Goal: Information Seeking & Learning: Learn about a topic

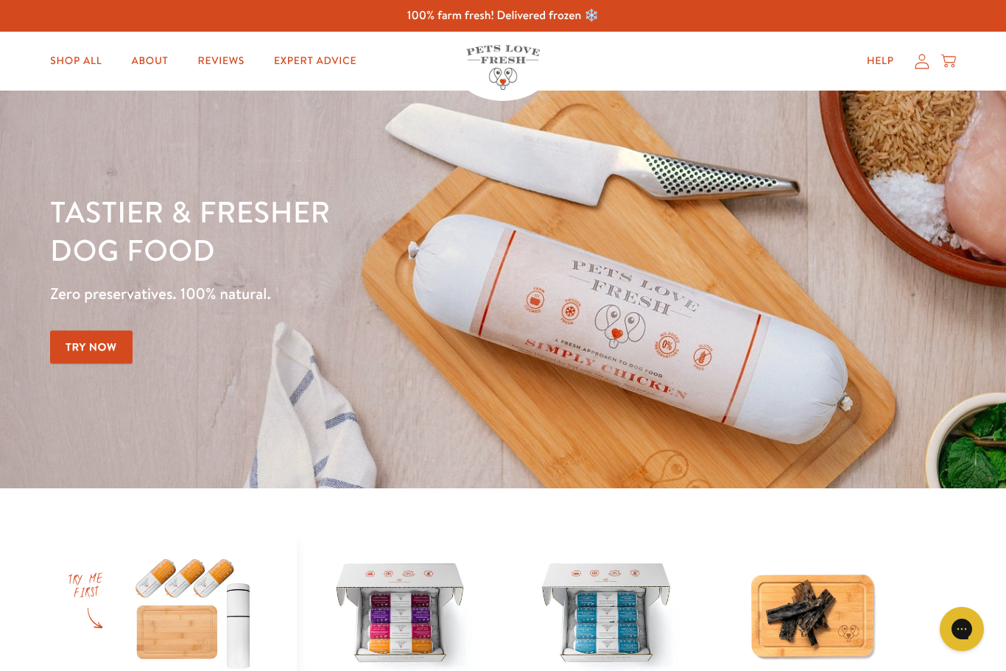
click at [148, 62] on link "About" at bounding box center [149, 60] width 60 height 29
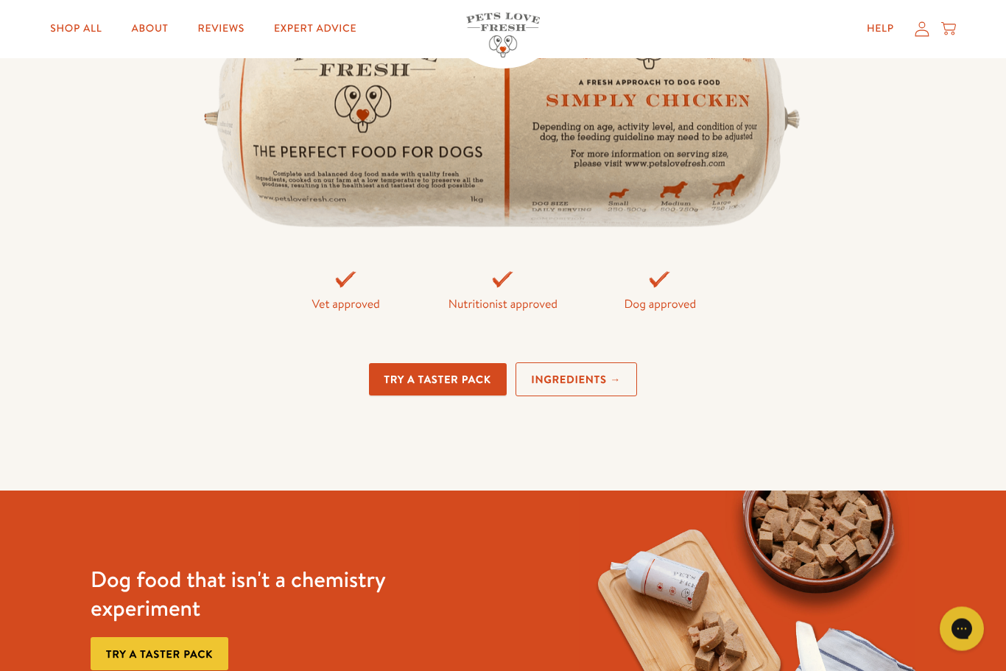
scroll to position [3323, 0]
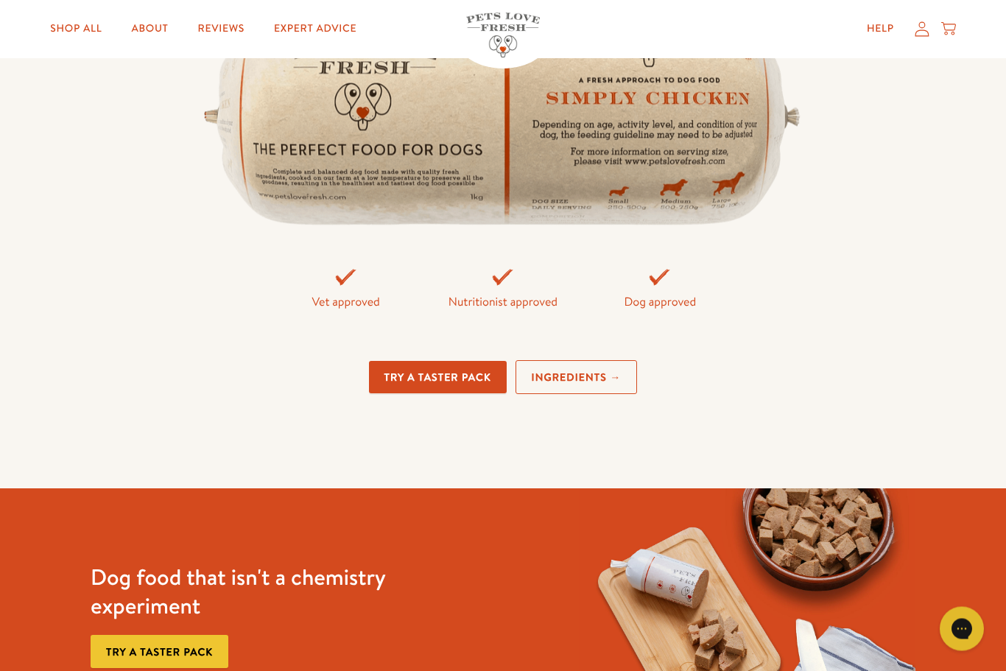
click at [576, 395] on link "Ingredients →" at bounding box center [576, 378] width 122 height 35
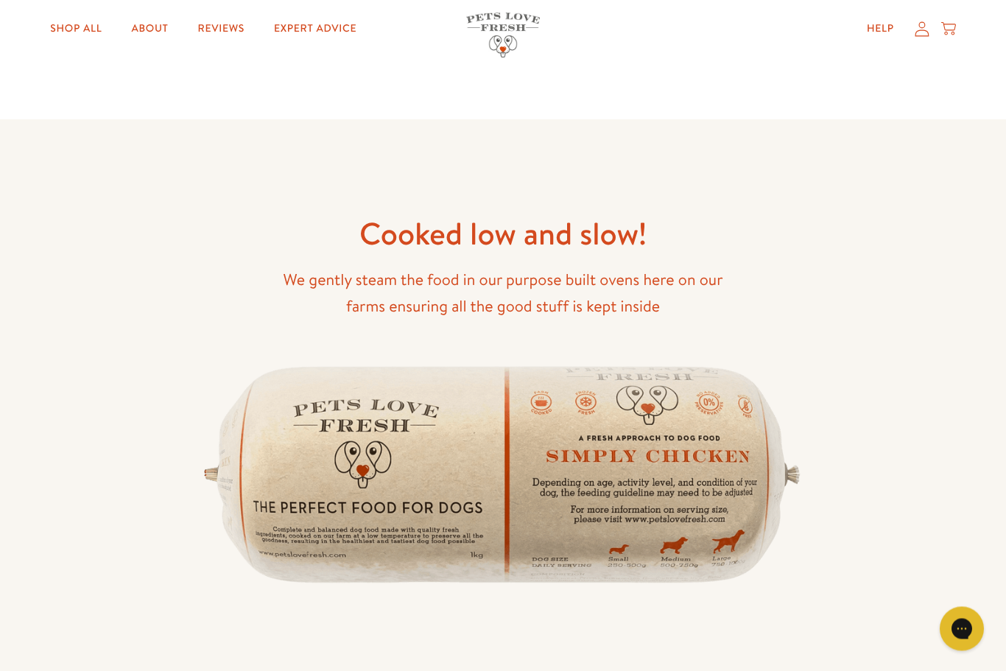
scroll to position [1812, 0]
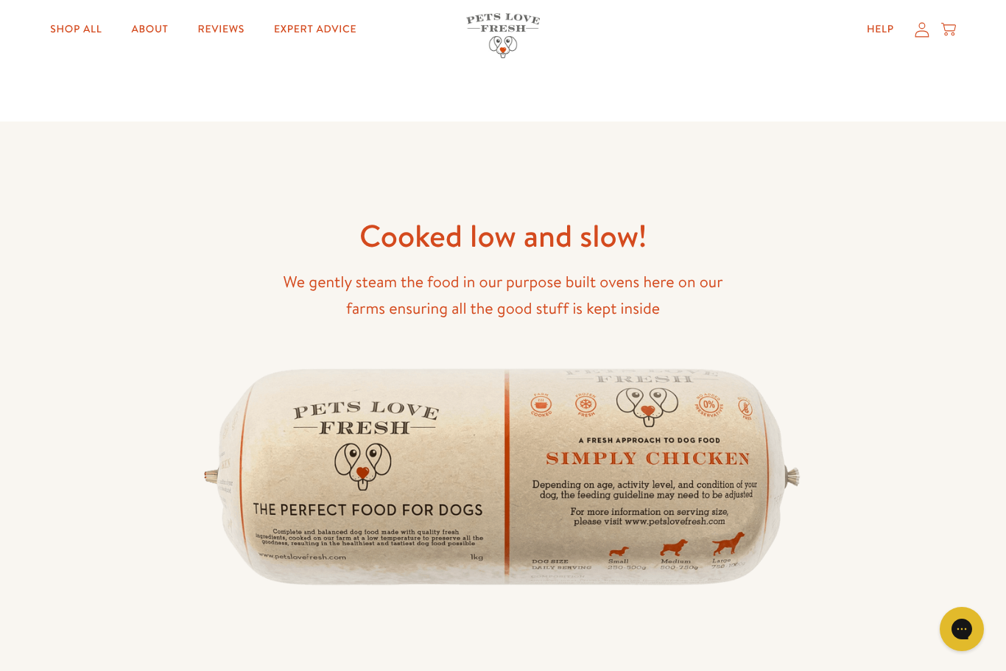
click at [325, 38] on link "Expert Advice" at bounding box center [315, 29] width 106 height 29
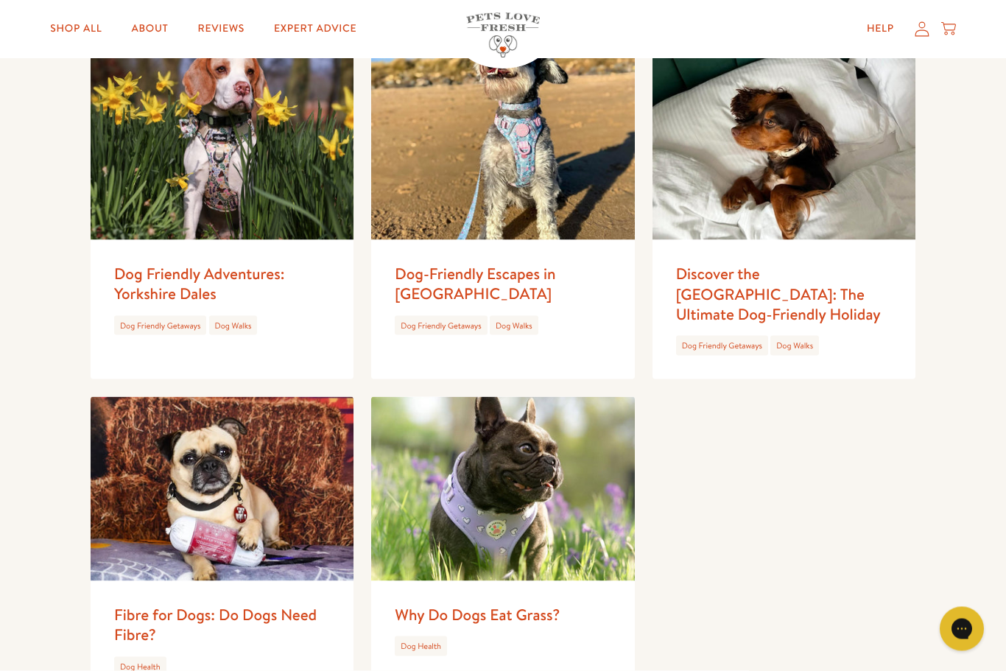
scroll to position [1608, 0]
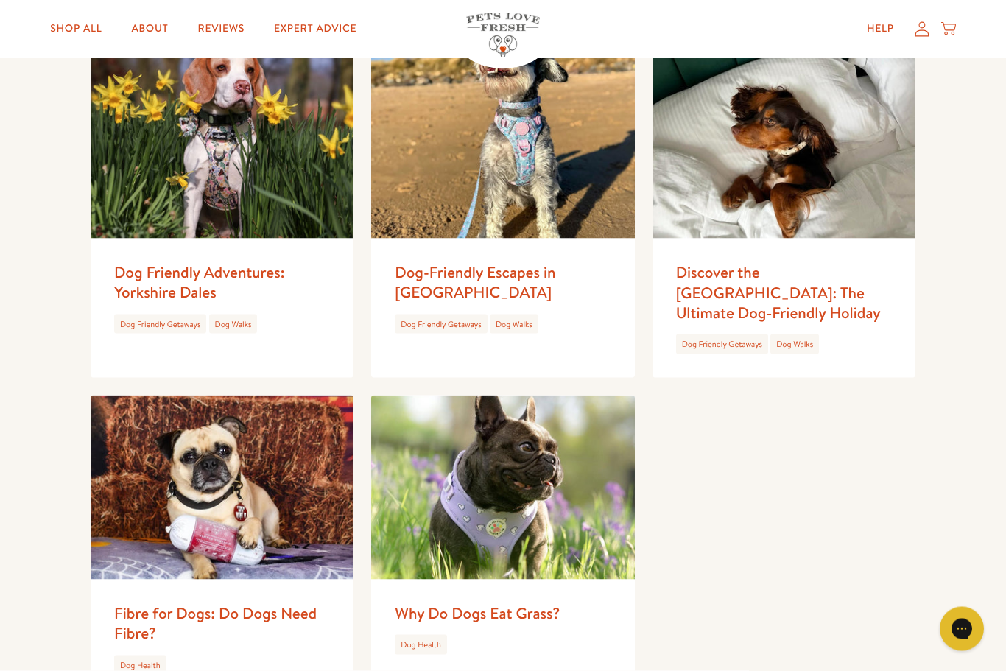
click at [436, 274] on link "Dog-Friendly Escapes in Norfolk" at bounding box center [475, 281] width 160 height 41
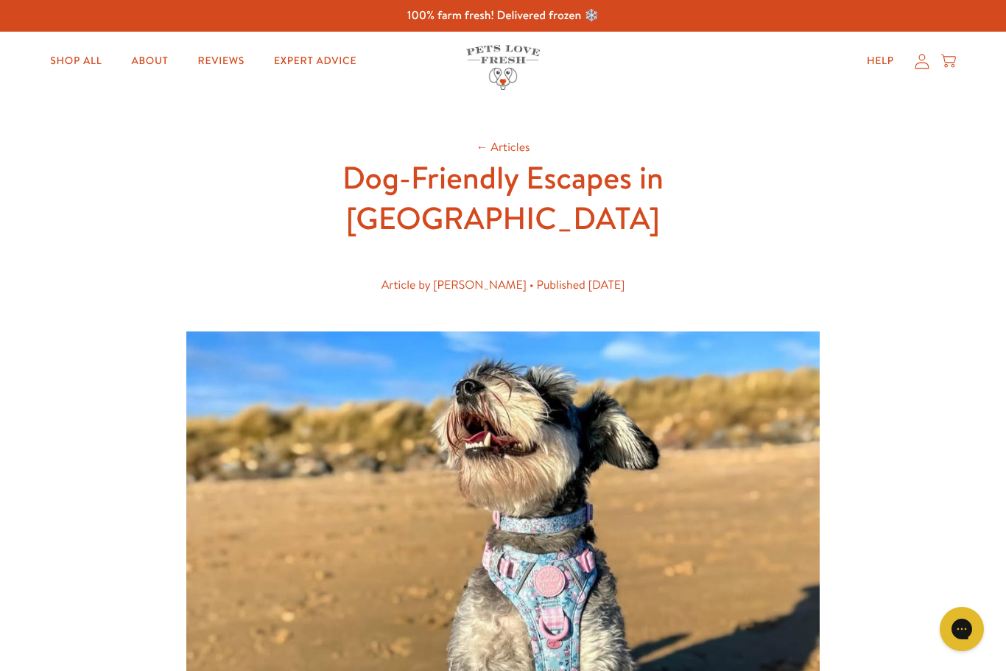
click at [879, 67] on link "Help" at bounding box center [880, 60] width 51 height 29
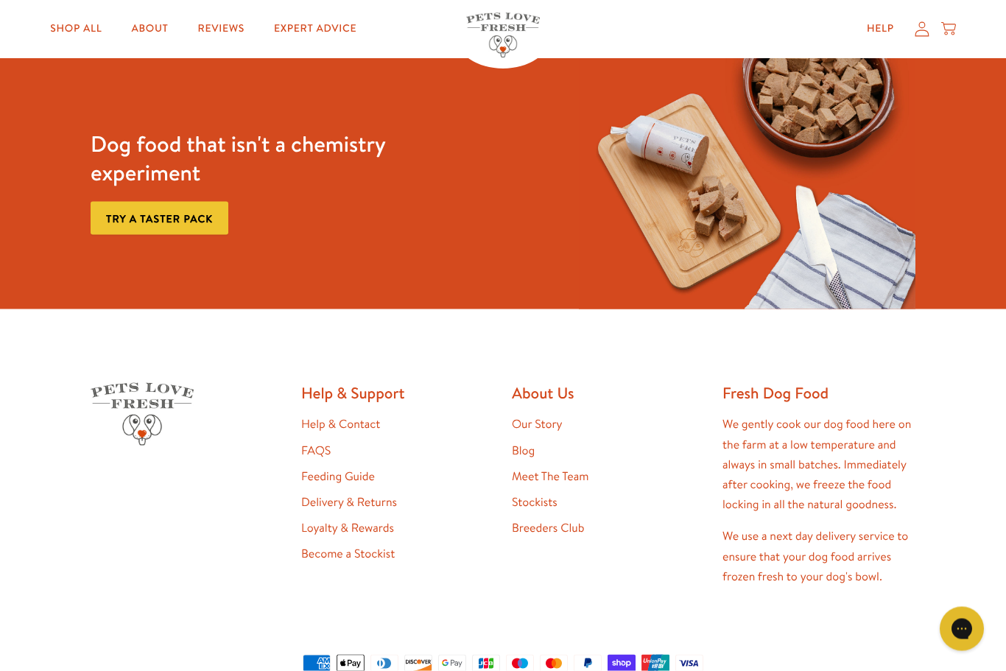
scroll to position [1113, 0]
click at [336, 472] on link "Feeding Guide" at bounding box center [338, 475] width 74 height 16
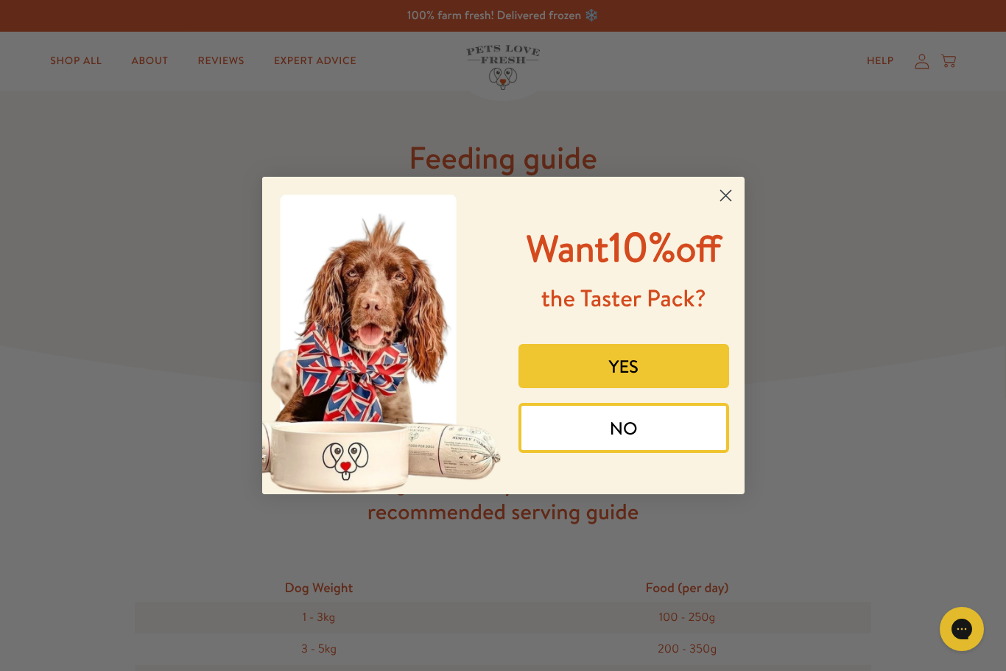
click at [716, 218] on p "Want 10% off" at bounding box center [623, 246] width 219 height 57
click at [724, 192] on circle "Close dialog" at bounding box center [725, 195] width 24 height 24
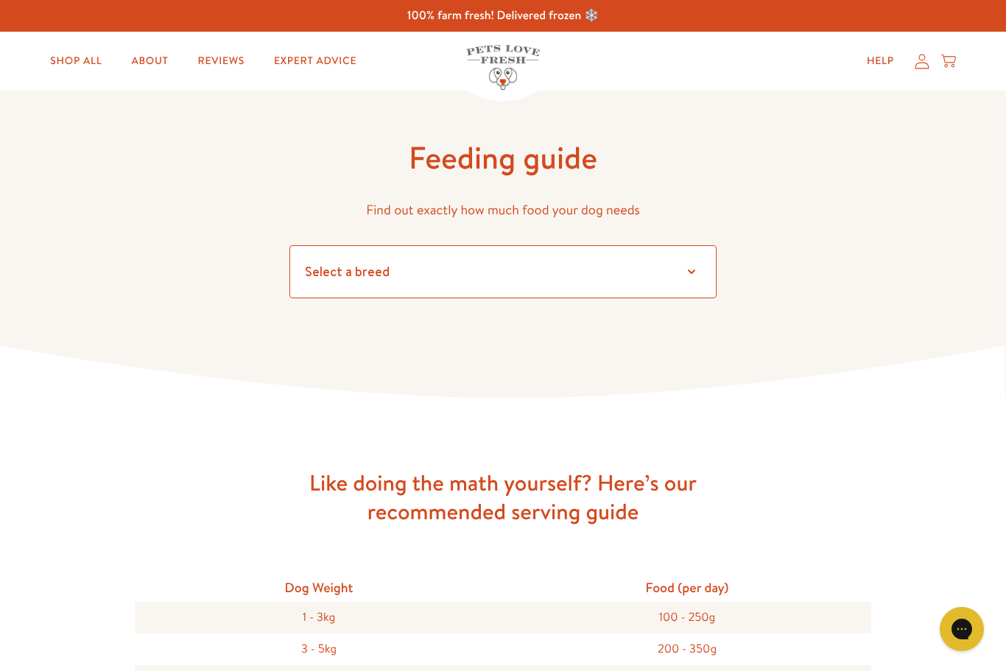
click at [680, 272] on select "Select a breed Affenpinscher Afghan hound Airedale terrier Akita Alaskan Malamu…" at bounding box center [502, 271] width 427 height 53
select select "7"
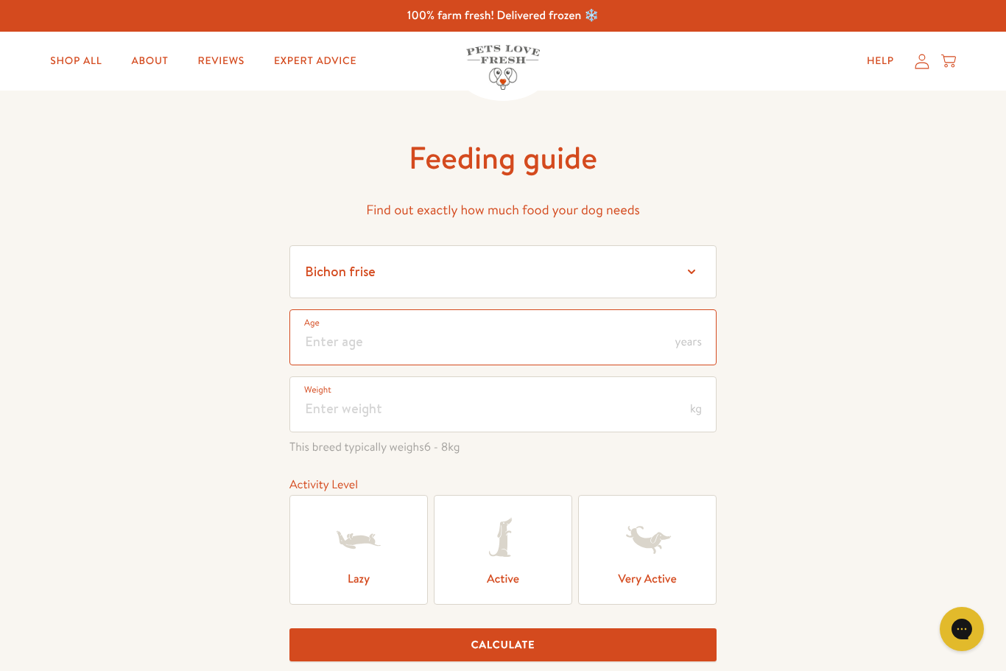
click at [397, 350] on input "number" at bounding box center [502, 337] width 427 height 56
type input "4"
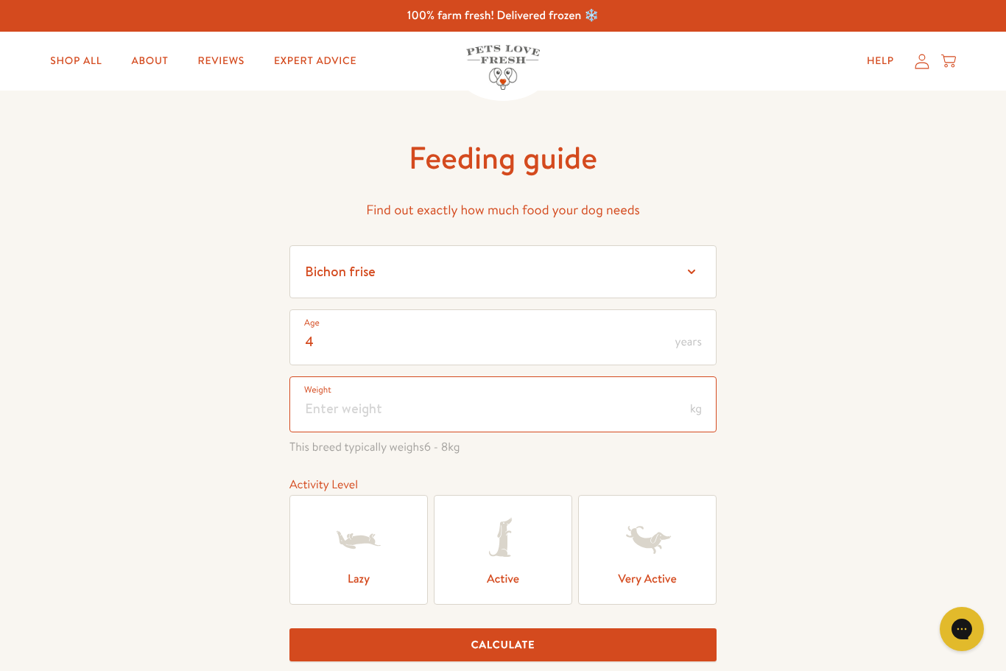
click at [329, 411] on input "number" at bounding box center [502, 404] width 427 height 56
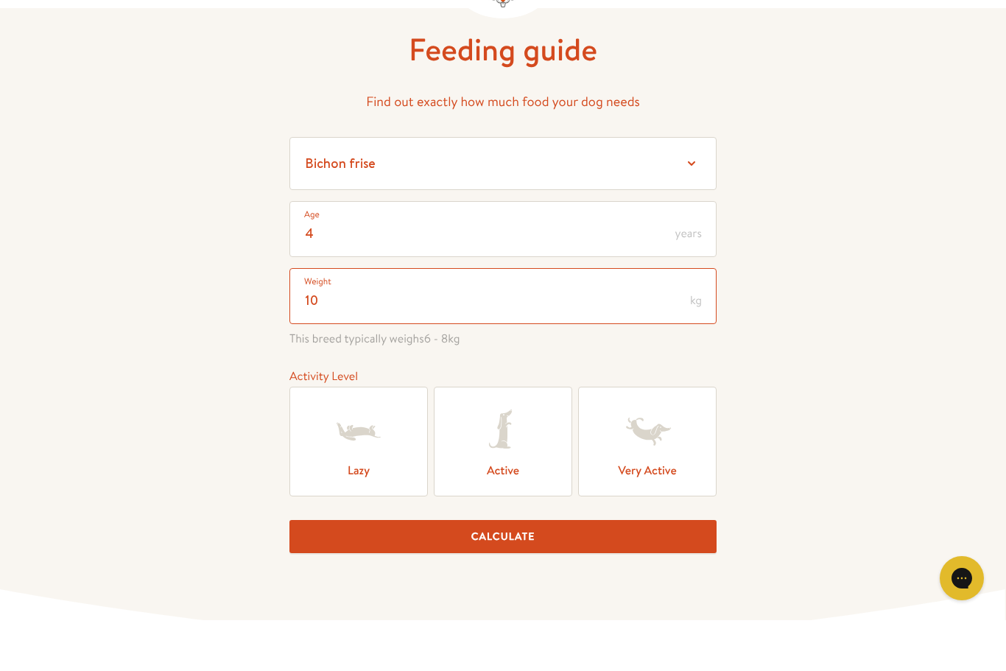
scroll to position [79, 0]
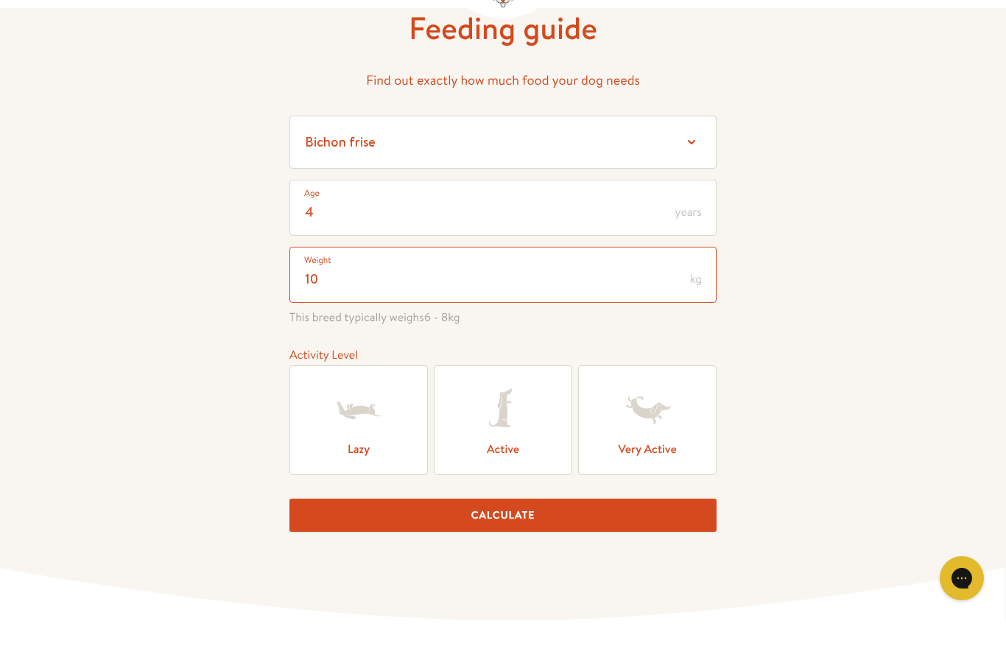
type input "10"
click at [346, 431] on icon at bounding box center [358, 460] width 59 height 59
click at [0, 0] on input "Lazy" at bounding box center [0, 0] width 0 height 0
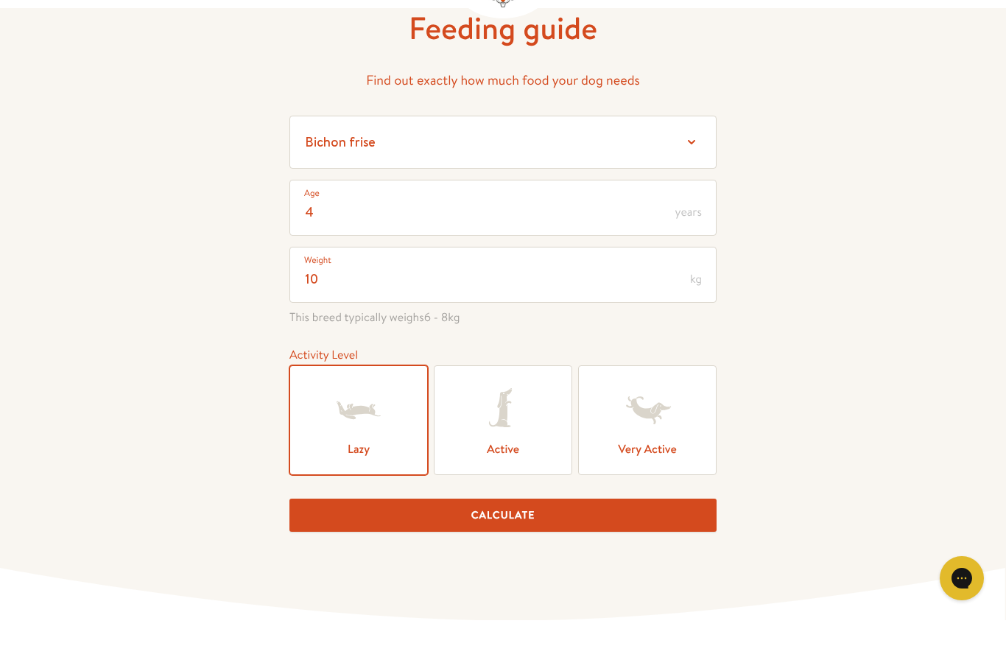
scroll to position [130, 0]
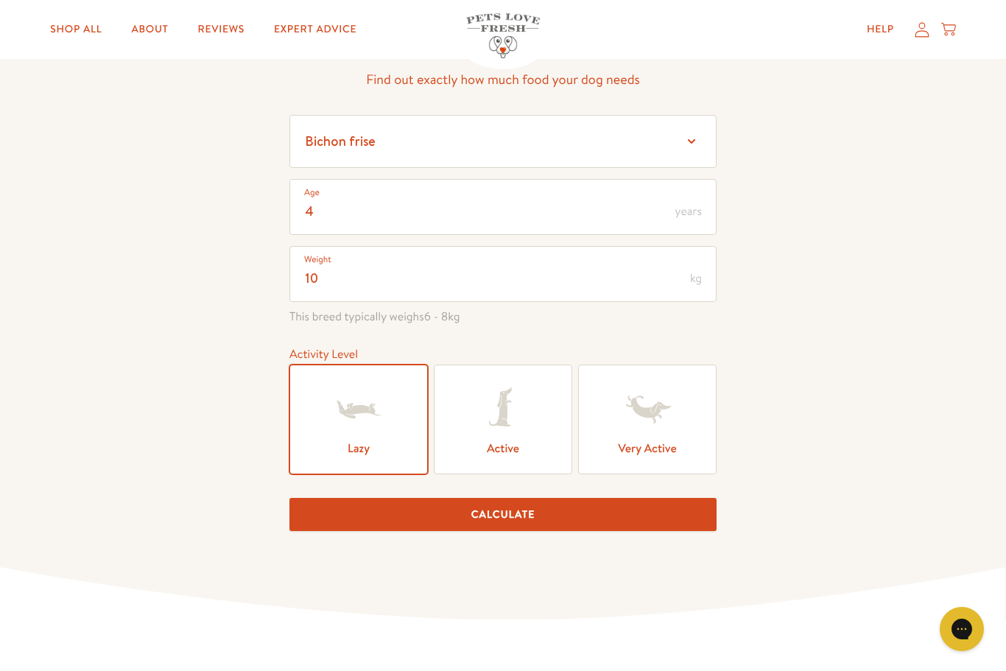
click at [505, 523] on button "Calculate" at bounding box center [502, 514] width 427 height 33
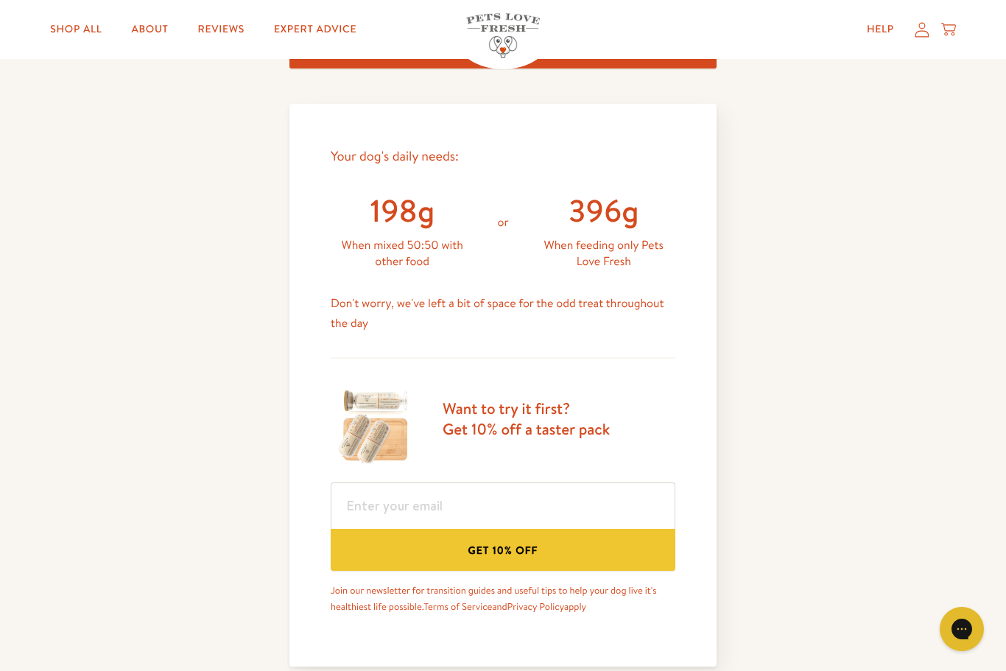
scroll to position [591, 0]
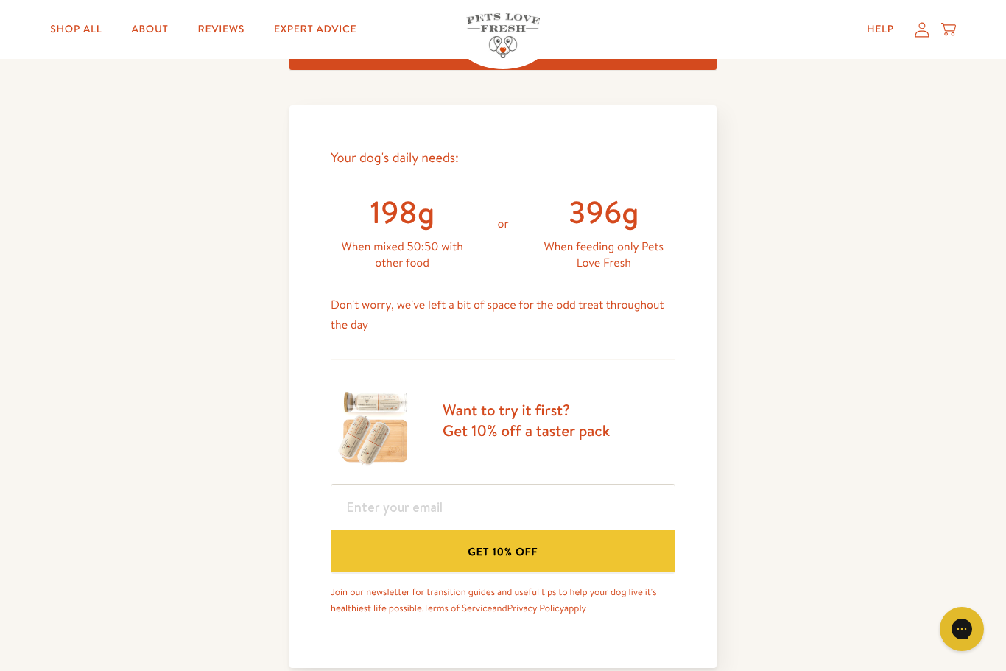
click at [298, 42] on link "Expert Advice" at bounding box center [315, 29] width 106 height 29
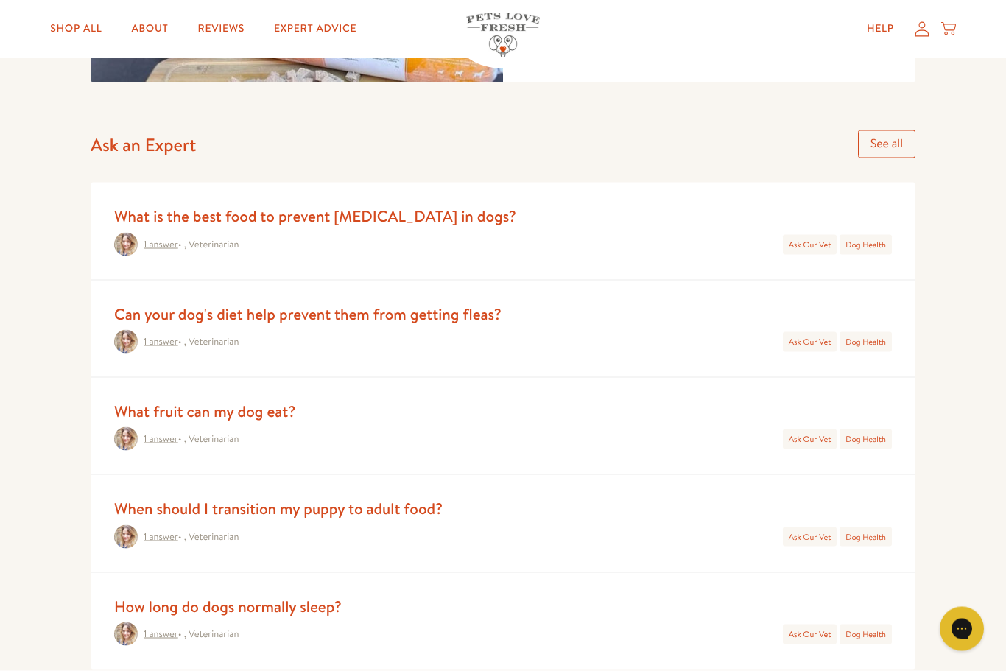
scroll to position [573, 0]
click at [889, 142] on link "See all" at bounding box center [886, 143] width 57 height 27
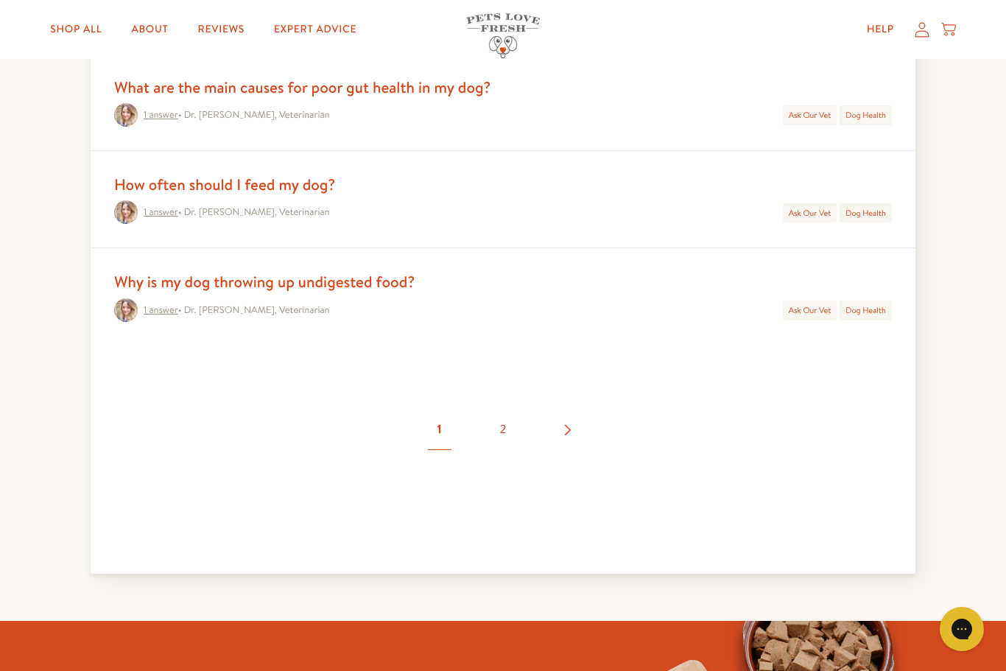
scroll to position [1803, 0]
click at [502, 430] on link "2" at bounding box center [503, 431] width 52 height 52
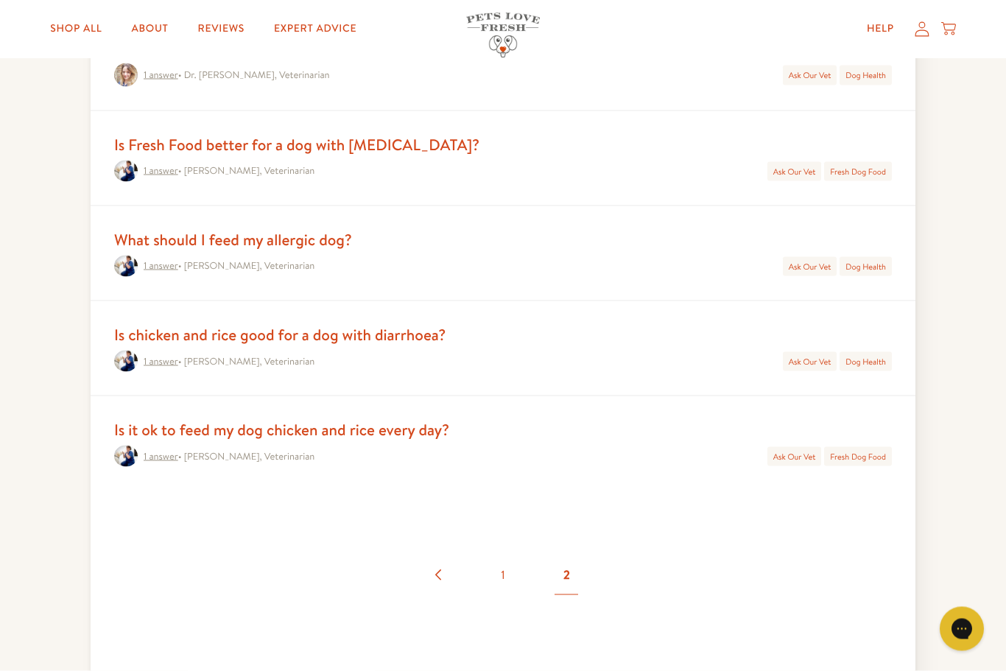
scroll to position [384, 0]
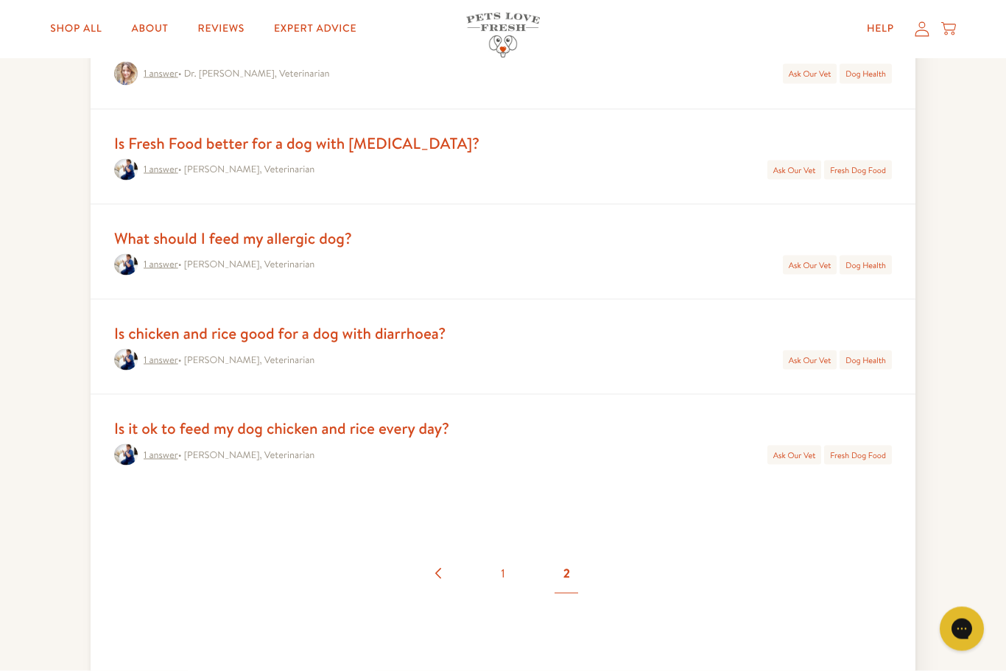
click at [381, 428] on link "Is it ok to feed my dog chicken and rice every day?" at bounding box center [281, 427] width 335 height 21
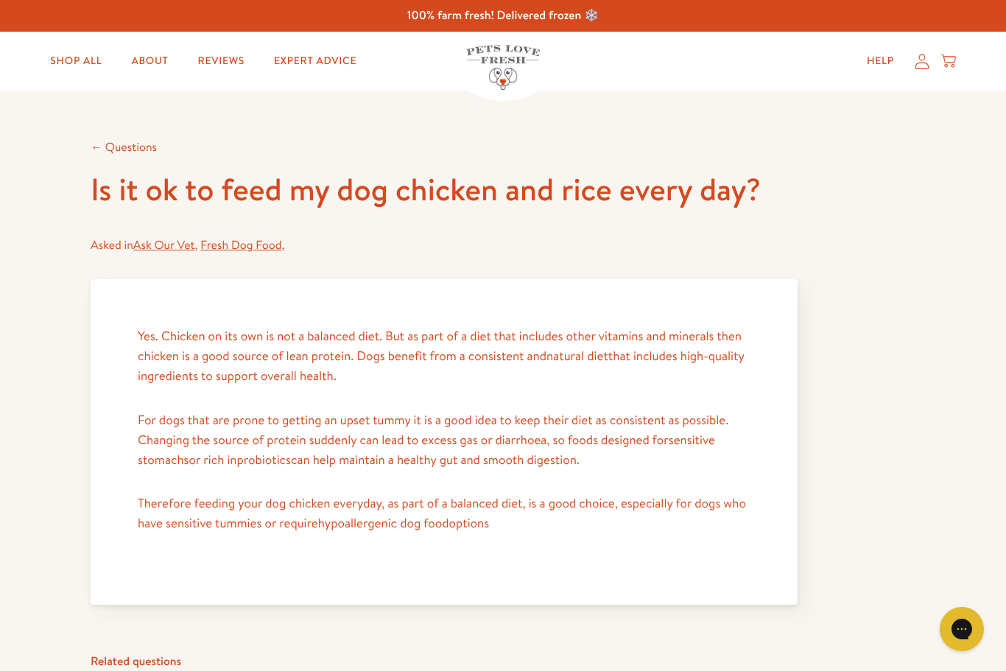
click at [152, 63] on link "About" at bounding box center [149, 60] width 60 height 29
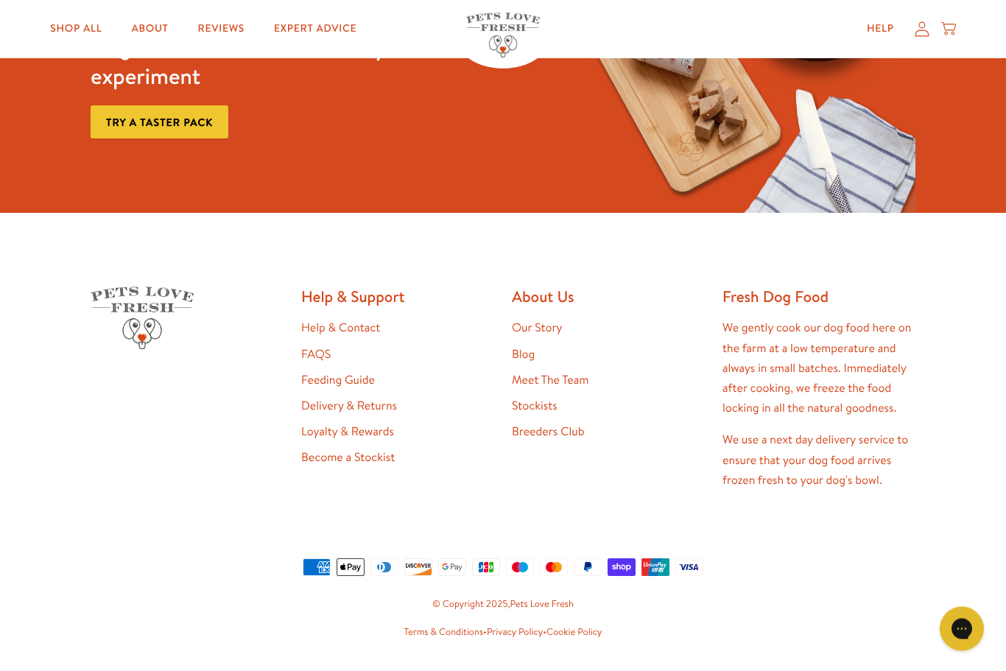
scroll to position [3882, 0]
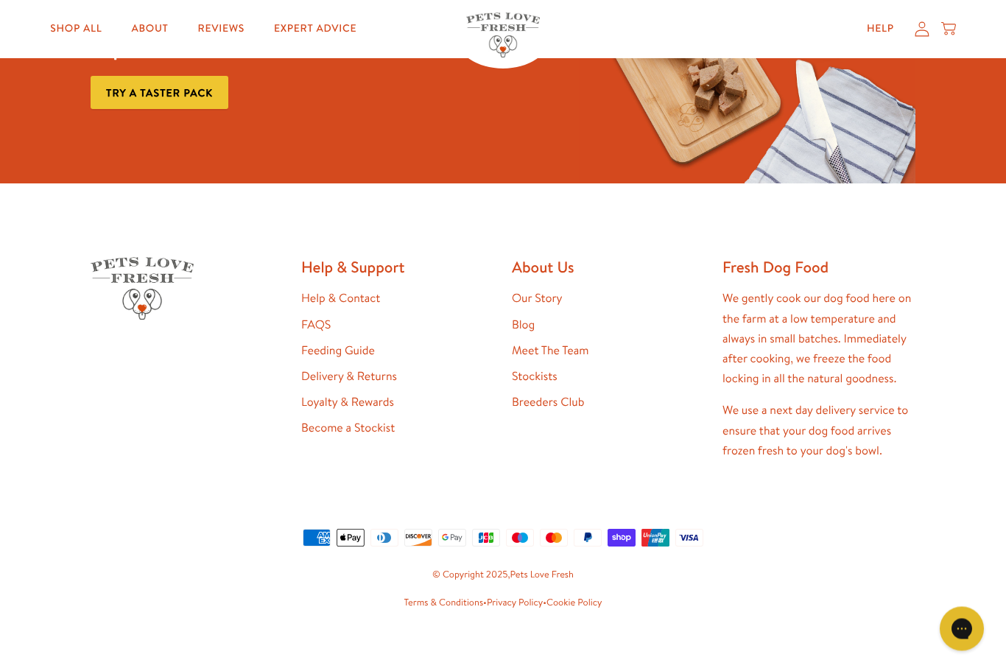
click at [549, 307] on link "Our Story" at bounding box center [537, 299] width 51 height 16
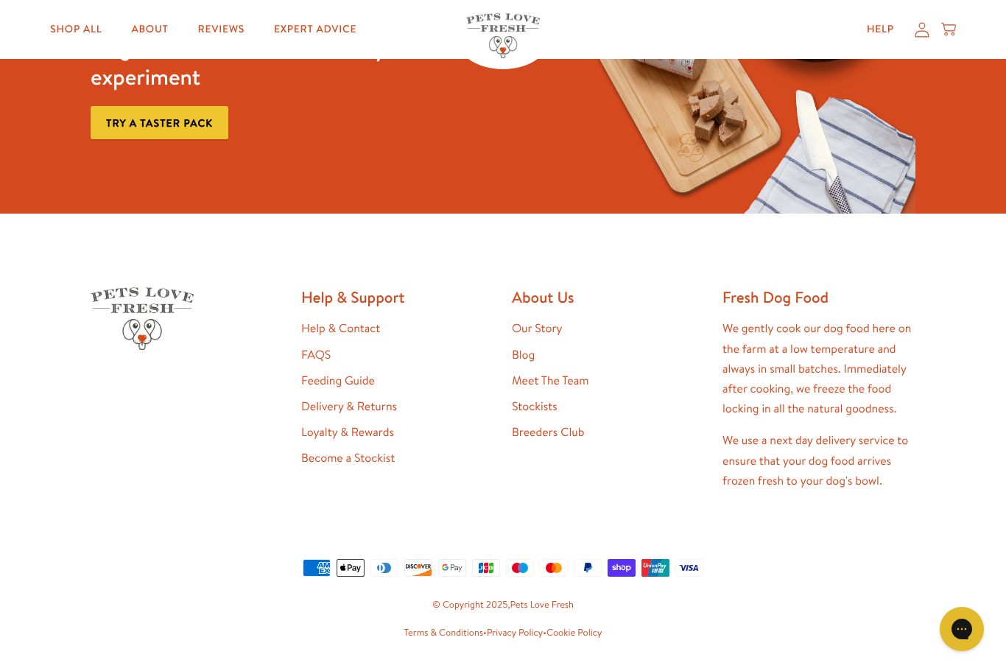
scroll to position [3882, 0]
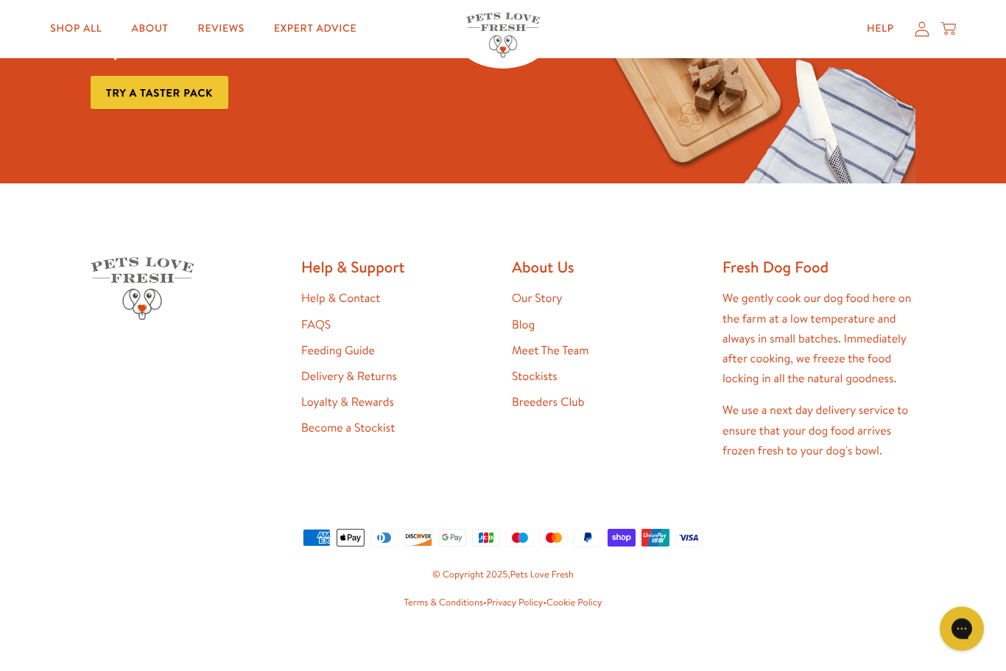
click at [542, 307] on link "Our Story" at bounding box center [537, 299] width 51 height 16
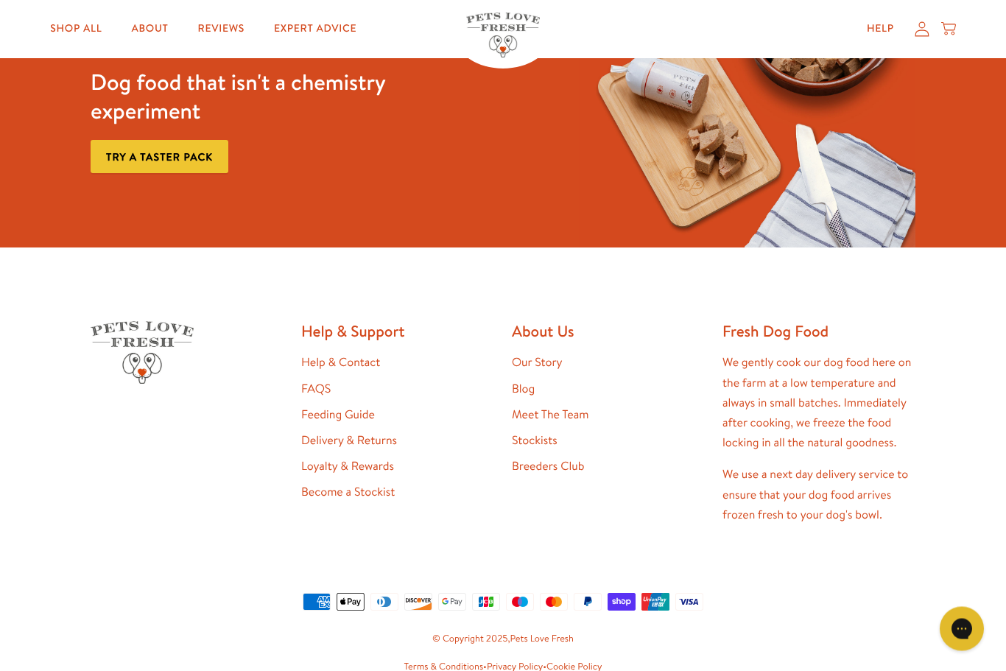
scroll to position [3882, 0]
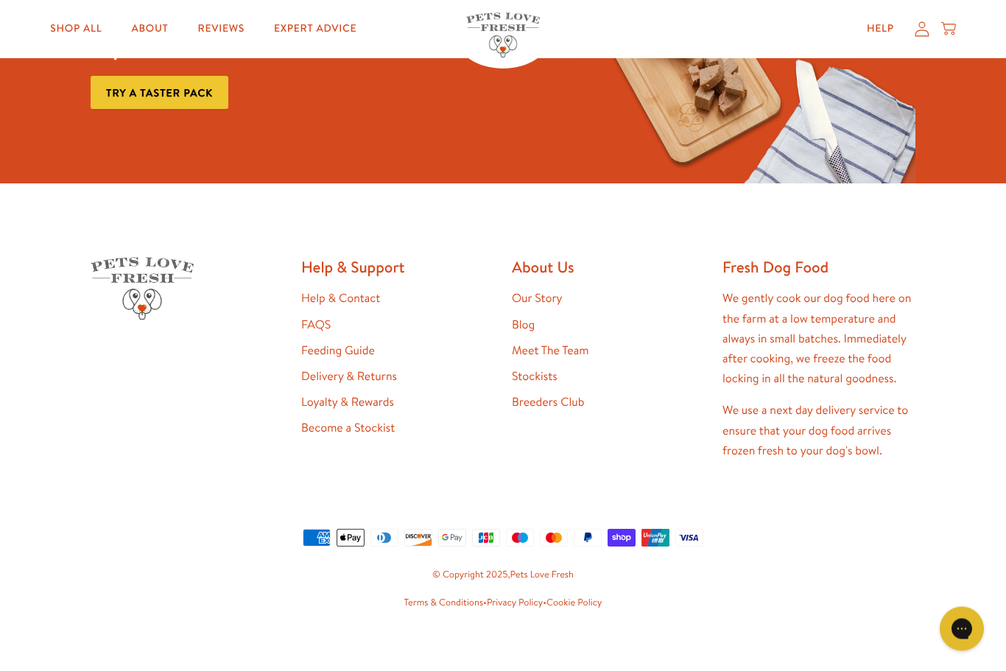
click at [70, 38] on link "Shop All" at bounding box center [75, 29] width 75 height 29
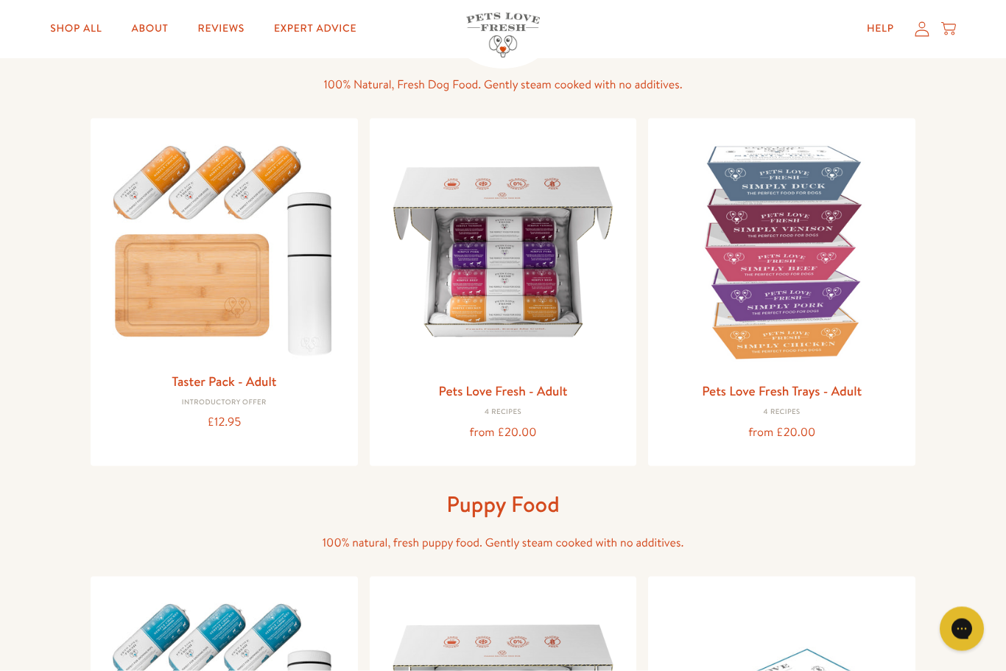
scroll to position [104, 0]
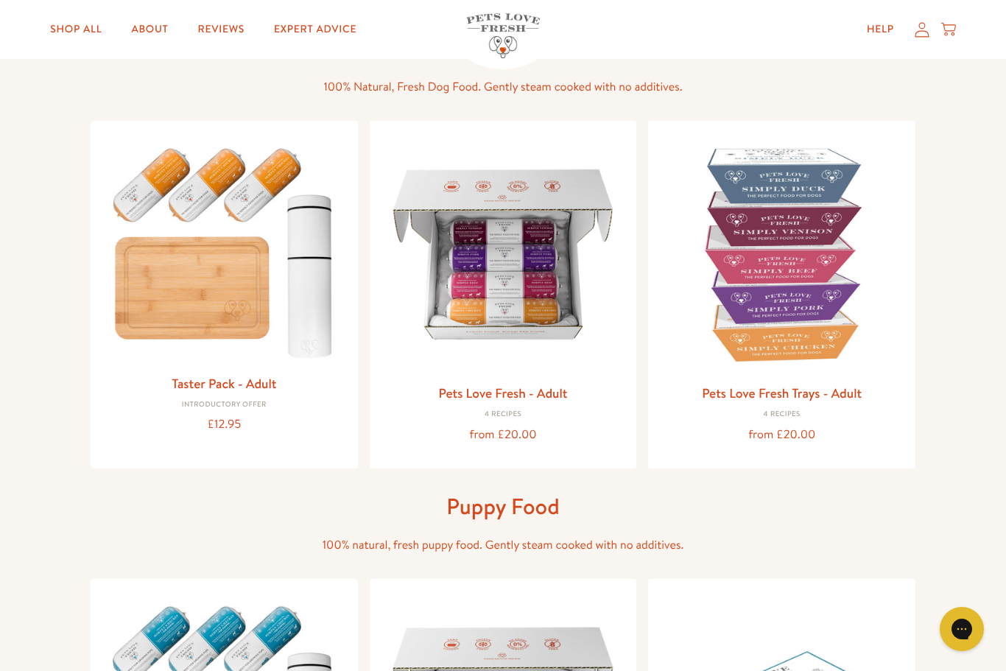
click at [475, 395] on link "Pets Love Fresh - Adult" at bounding box center [502, 393] width 129 height 18
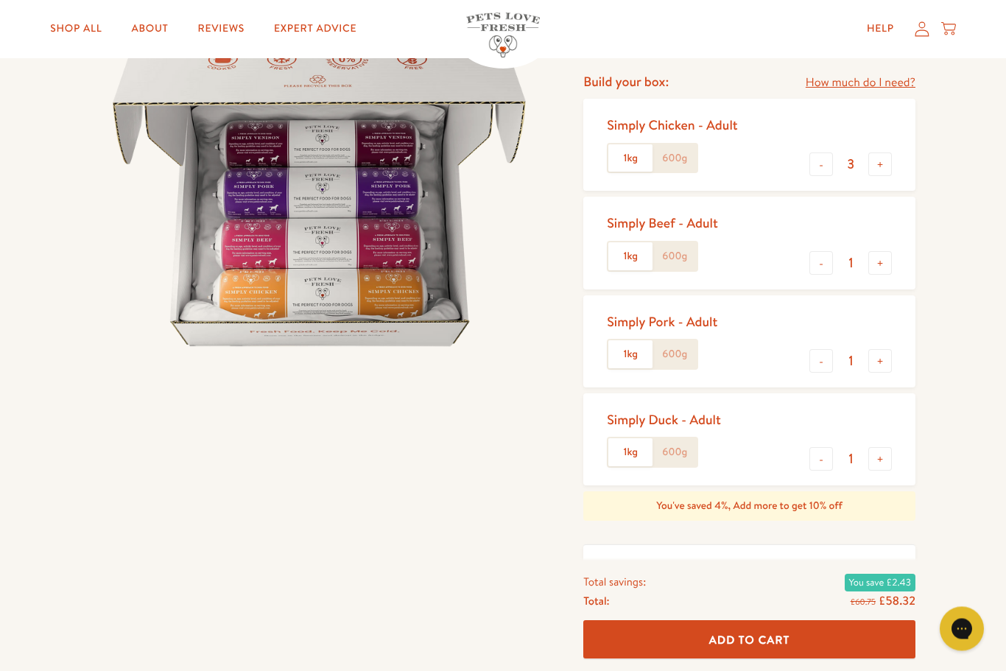
scroll to position [180, 0]
click at [882, 167] on button "+" at bounding box center [880, 164] width 24 height 24
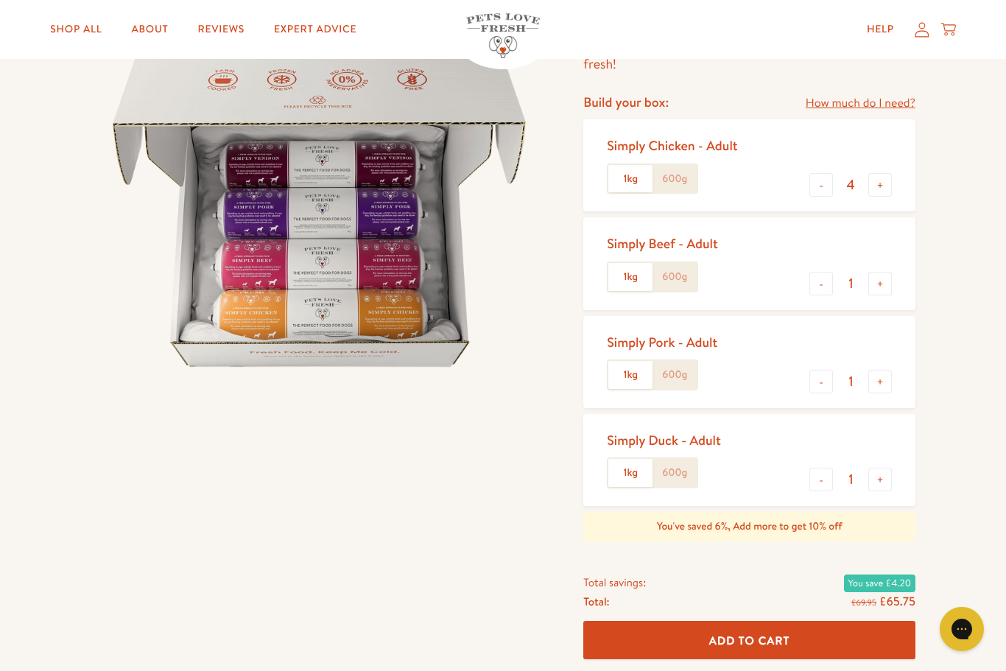
scroll to position [157, 0]
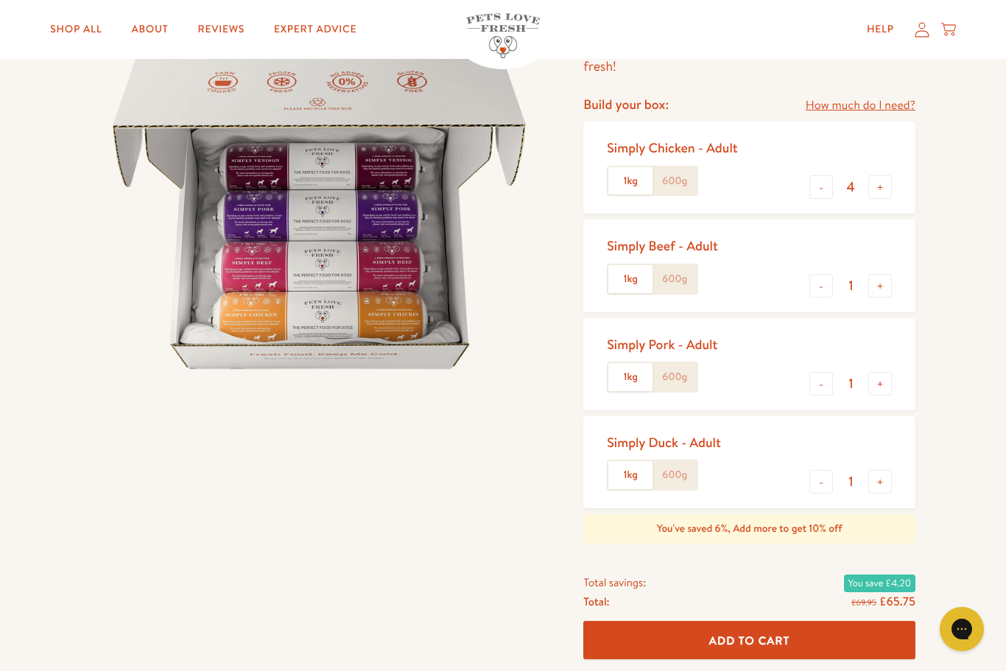
click at [844, 113] on link "How much do I need?" at bounding box center [860, 106] width 110 height 20
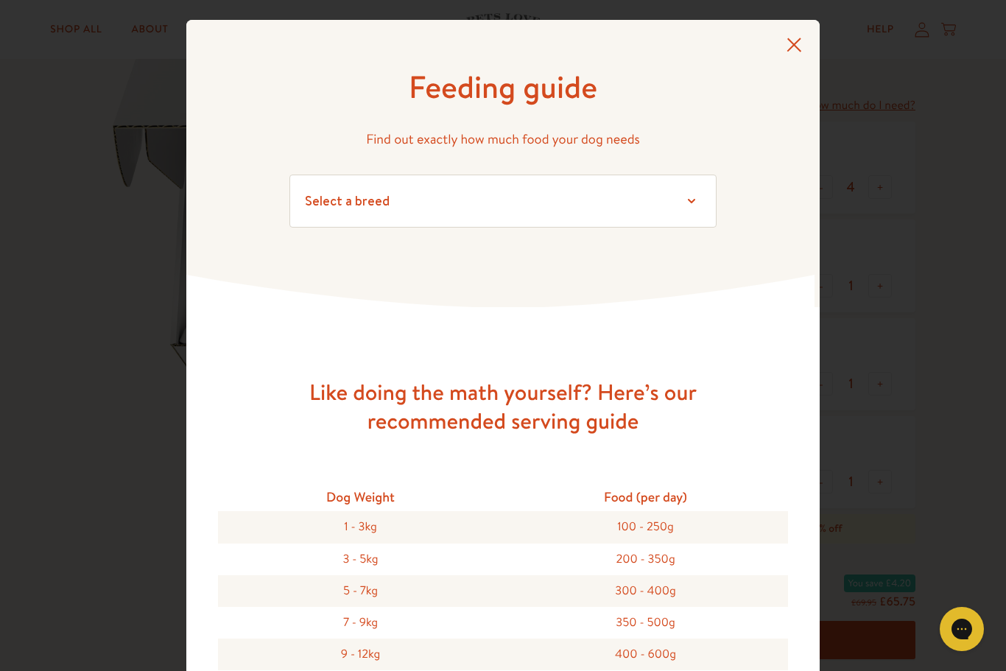
scroll to position [0, 0]
click at [791, 47] on icon at bounding box center [794, 45] width 15 height 14
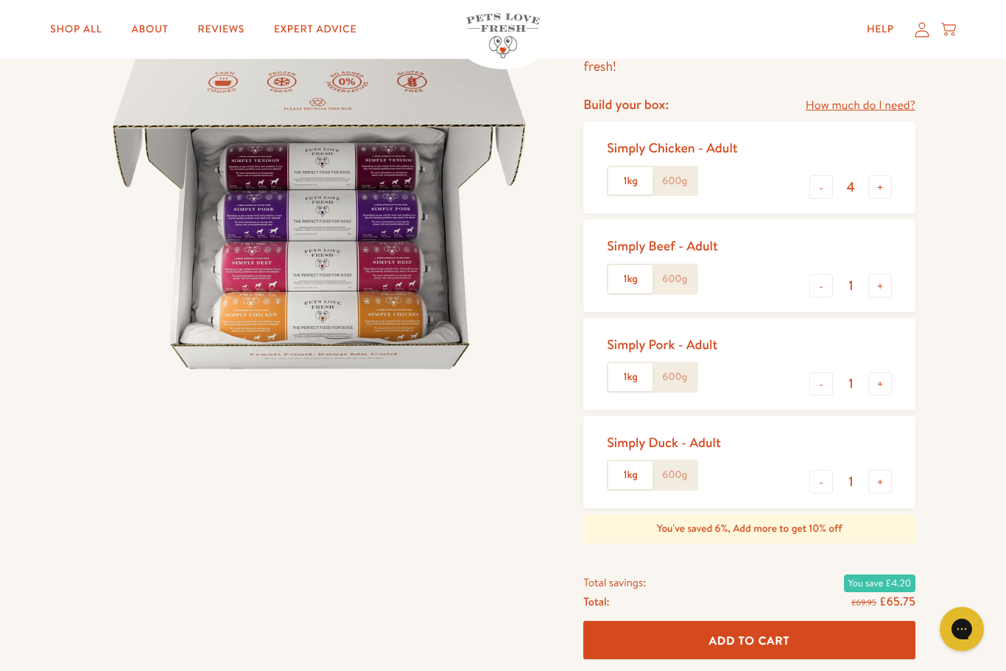
click at [677, 184] on label "600g" at bounding box center [674, 181] width 44 height 28
click at [0, 0] on input "600g" at bounding box center [0, 0] width 0 height 0
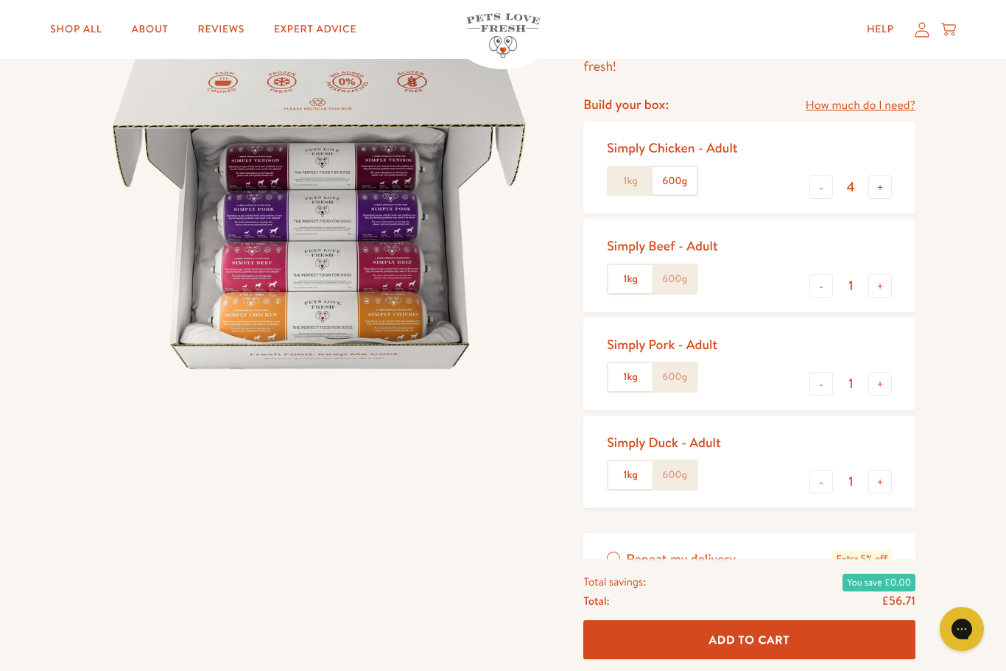
click at [635, 180] on label "1kg" at bounding box center [630, 181] width 44 height 28
click at [0, 0] on input "1kg" at bounding box center [0, 0] width 0 height 0
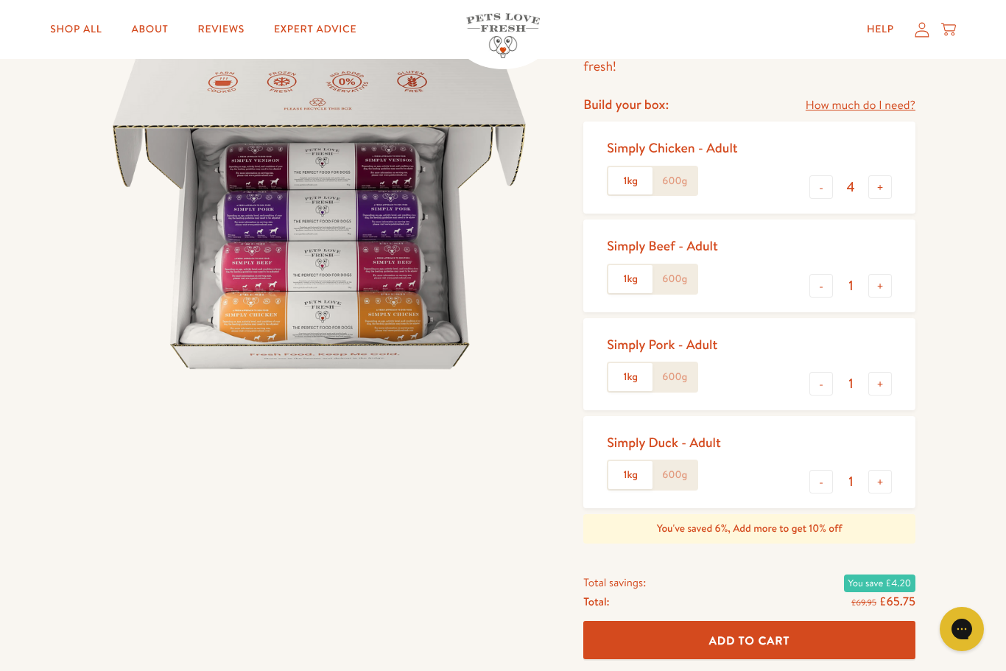
click at [877, 196] on button "+" at bounding box center [880, 187] width 24 height 24
click at [881, 187] on button "+" at bounding box center [880, 187] width 24 height 24
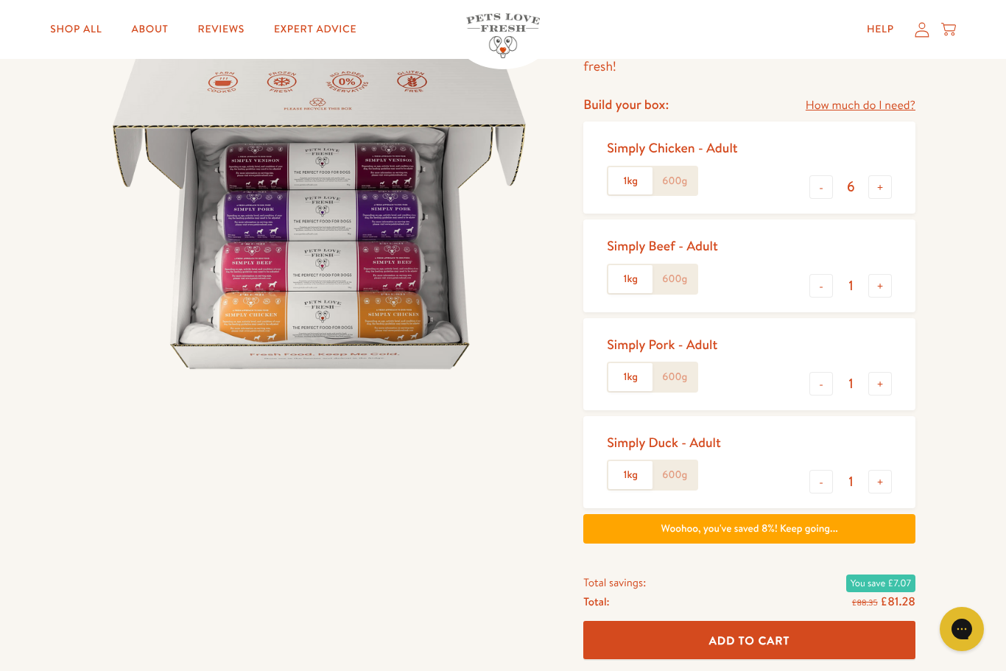
click at [881, 191] on button "+" at bounding box center [880, 187] width 24 height 24
click at [887, 188] on button "+" at bounding box center [880, 187] width 24 height 24
click at [878, 195] on button "+" at bounding box center [880, 187] width 24 height 24
type input "9"
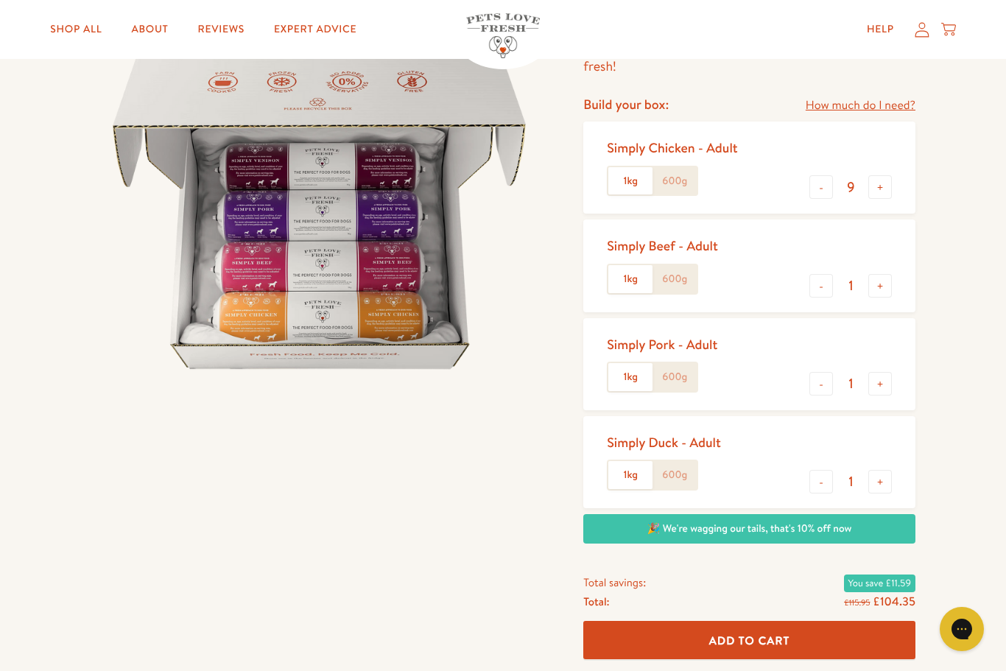
click at [316, 40] on link "Expert Advice" at bounding box center [315, 29] width 106 height 29
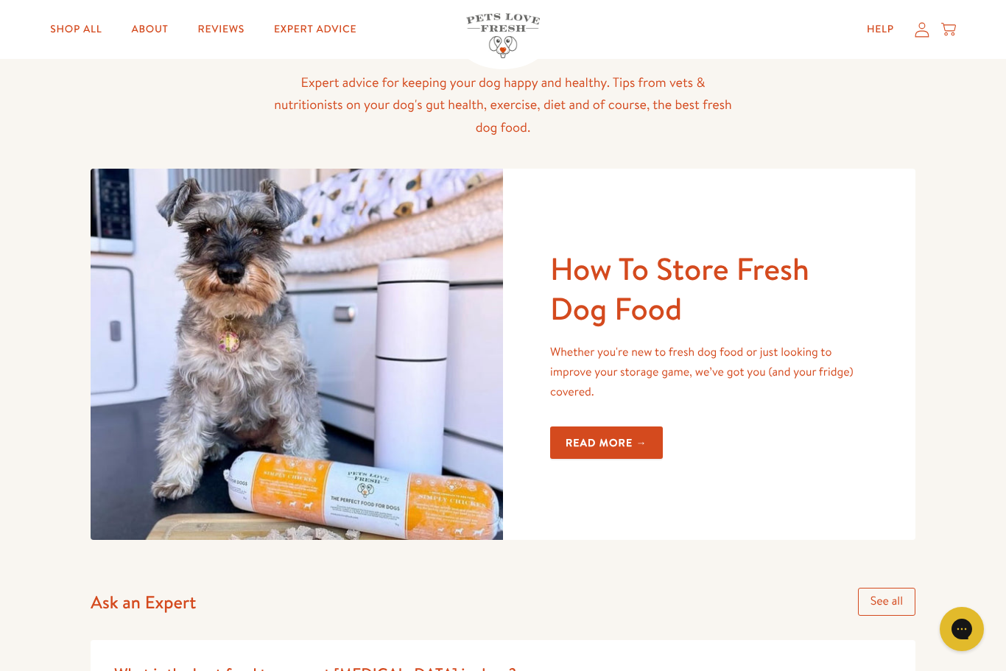
scroll to position [128, 0]
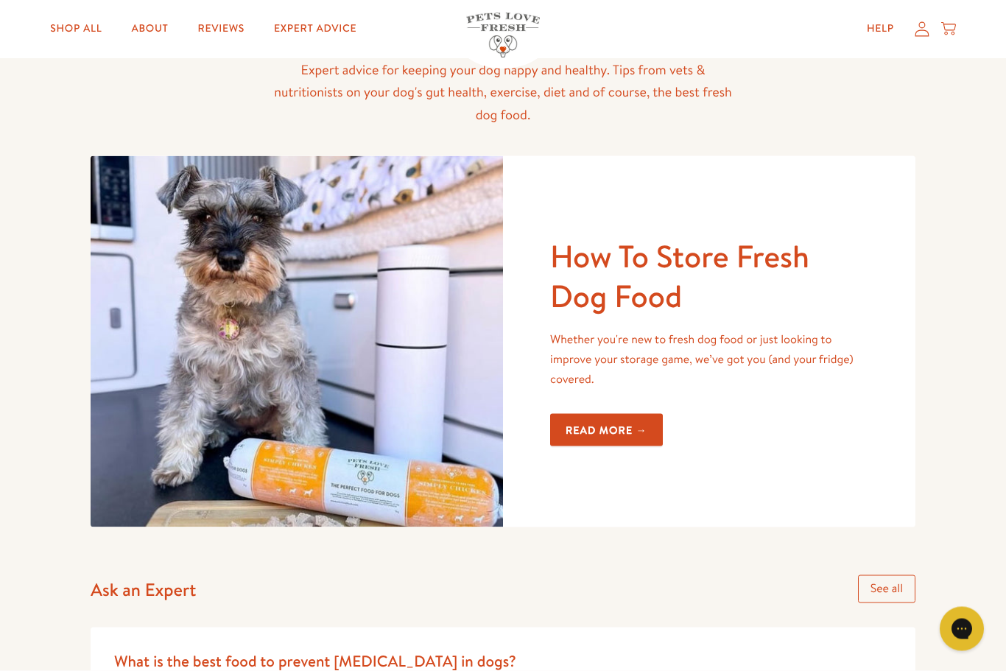
click at [607, 431] on link "Read more →" at bounding box center [606, 430] width 113 height 33
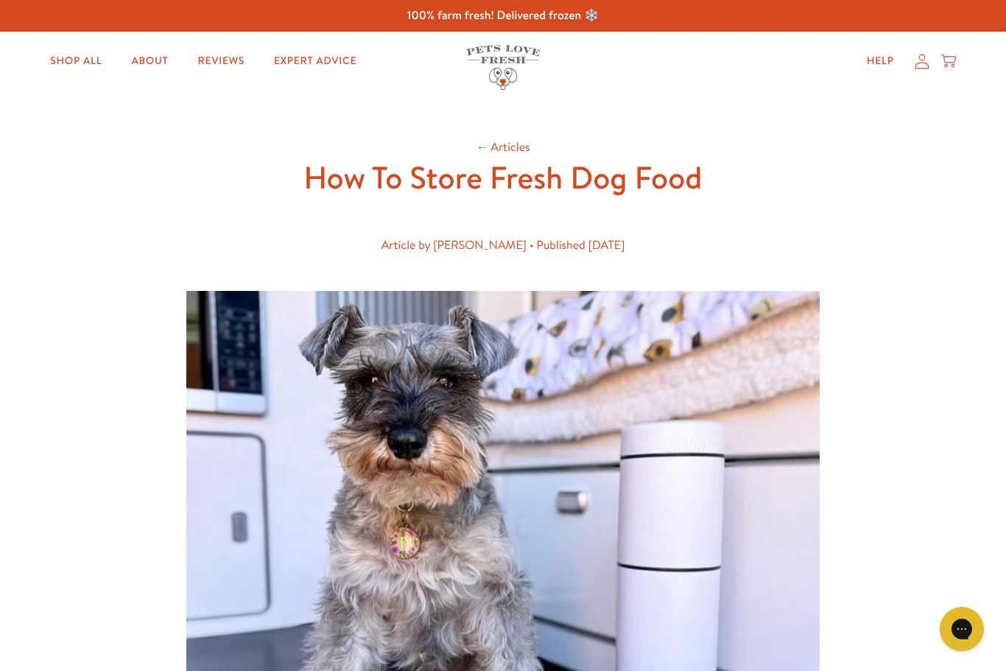
click at [876, 69] on link "Help" at bounding box center [880, 60] width 51 height 29
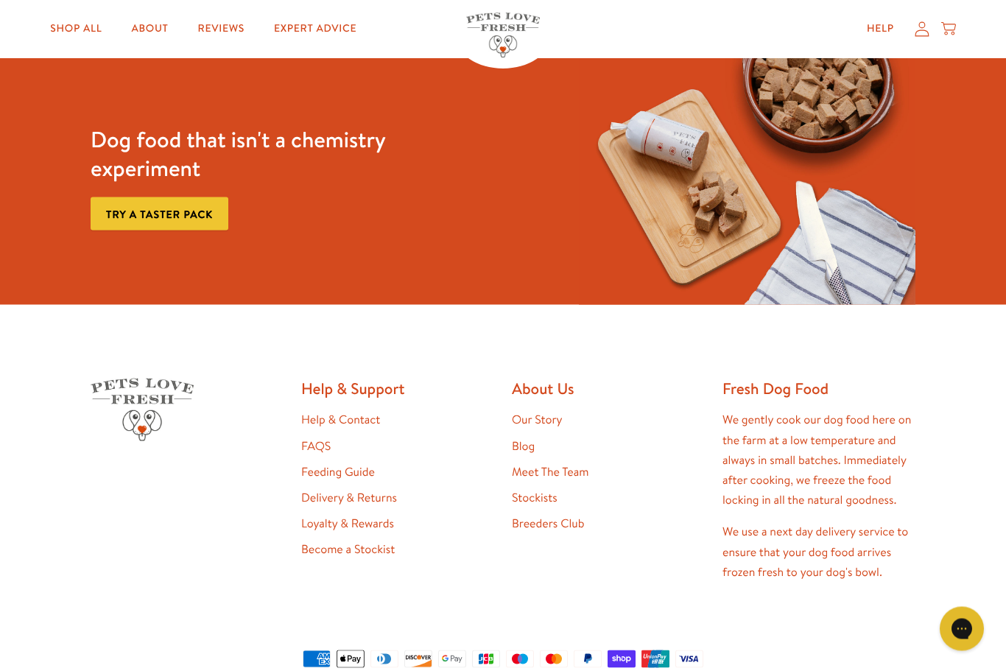
scroll to position [1120, 0]
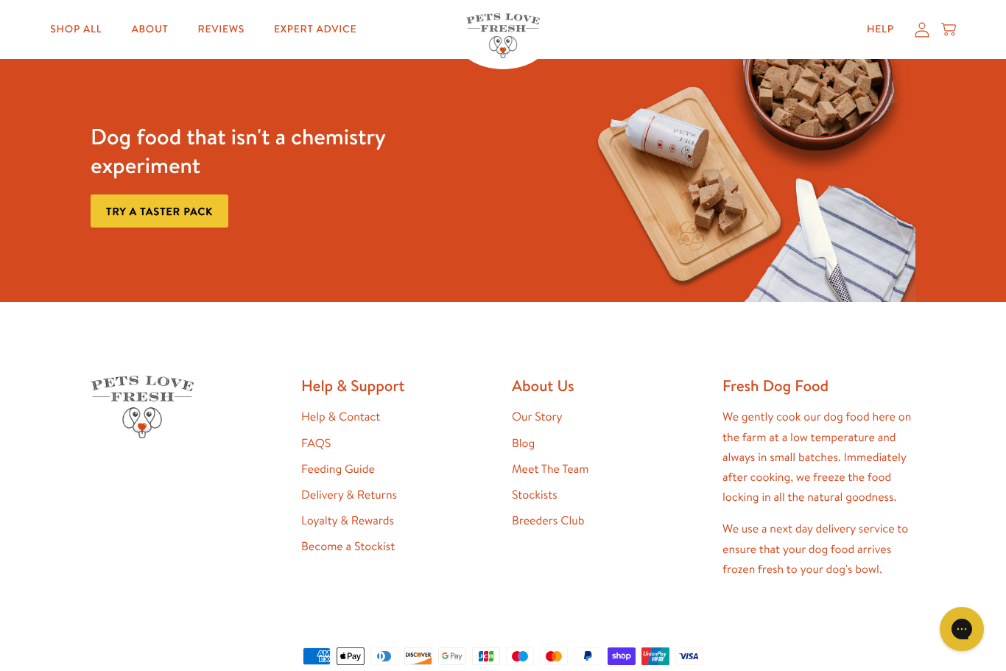
click at [349, 467] on link "Feeding Guide" at bounding box center [338, 469] width 74 height 16
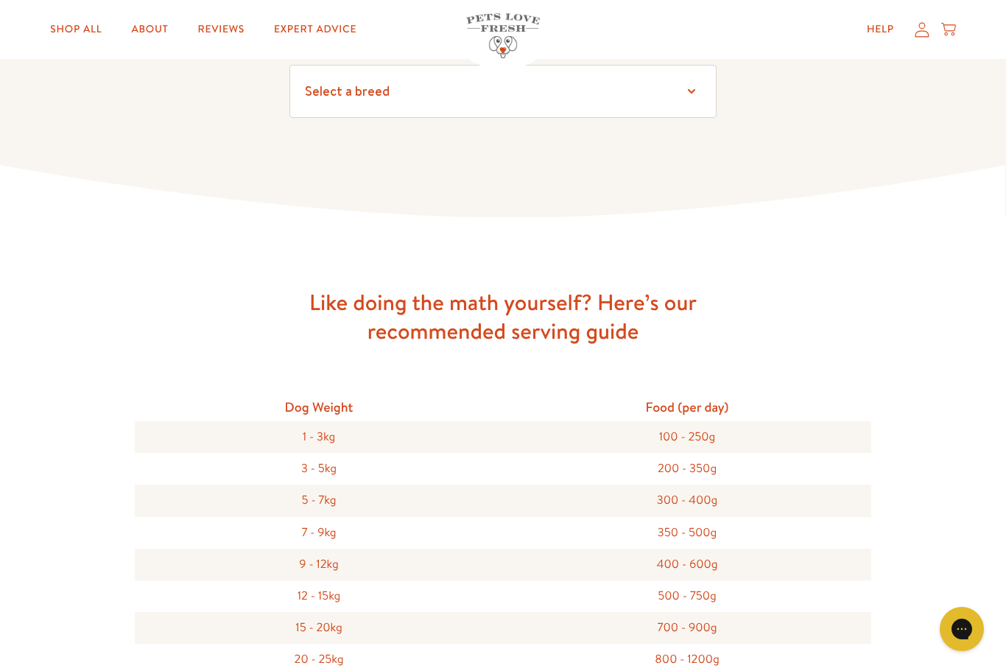
scroll to position [179, 0]
click at [934, 385] on div "Like doing the math yourself? Here’s our recommended serving guide Dog Weight F…" at bounding box center [503, 578] width 1006 height 718
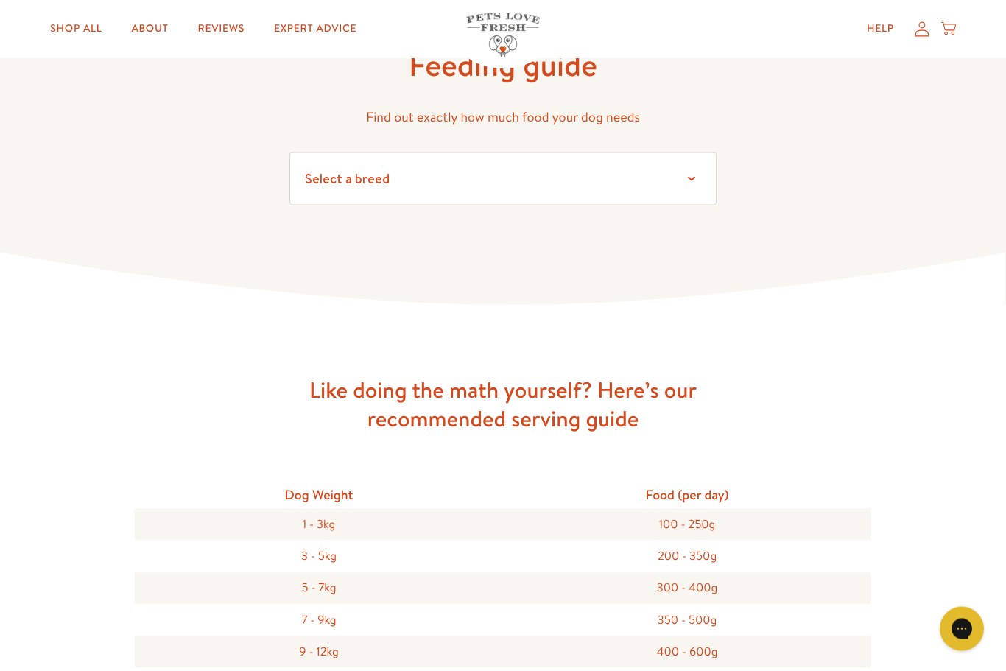
scroll to position [89, 0]
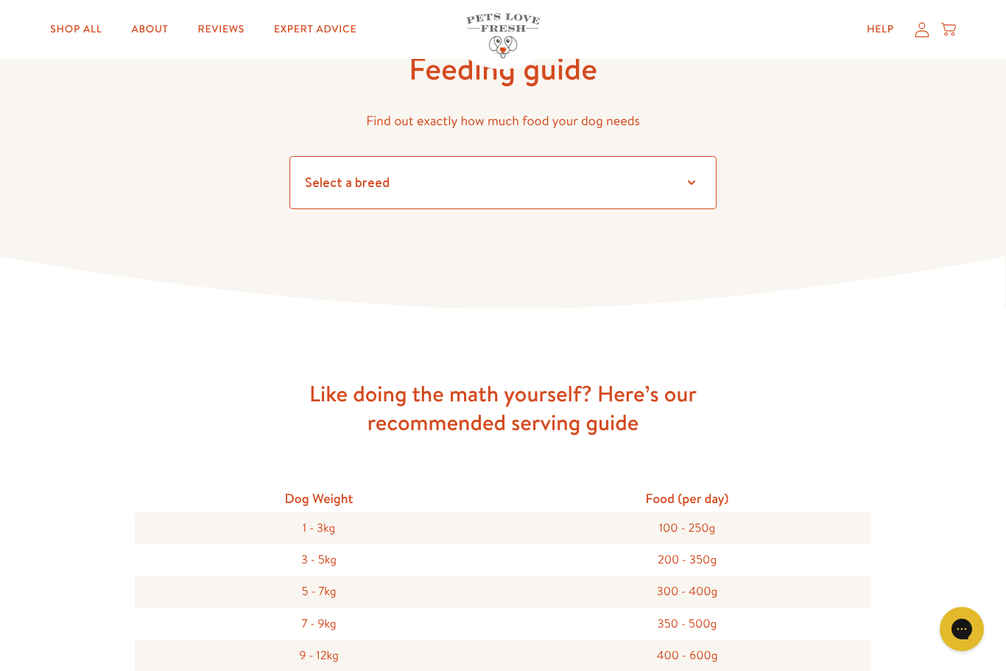
click at [677, 189] on select "Select a breed Affenpinscher Afghan hound Airedale terrier Akita Alaskan Malamu…" at bounding box center [502, 182] width 427 height 53
select select "7"
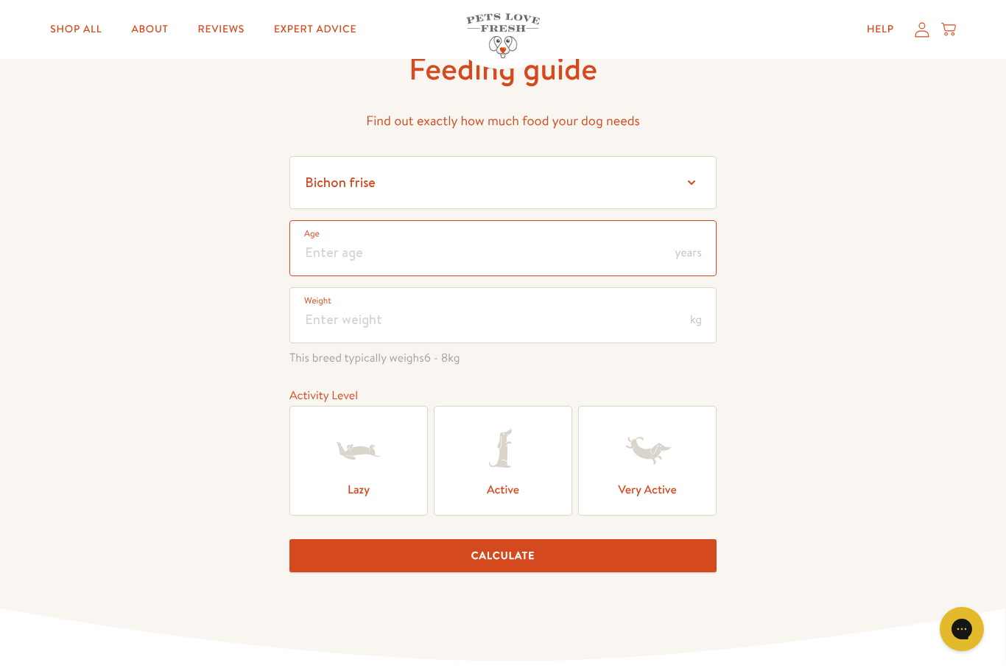
click at [518, 233] on input "number" at bounding box center [502, 248] width 427 height 56
type input "4"
click at [339, 335] on input "number" at bounding box center [502, 315] width 427 height 56
type input "10"
click at [350, 458] on icon at bounding box center [358, 451] width 43 height 18
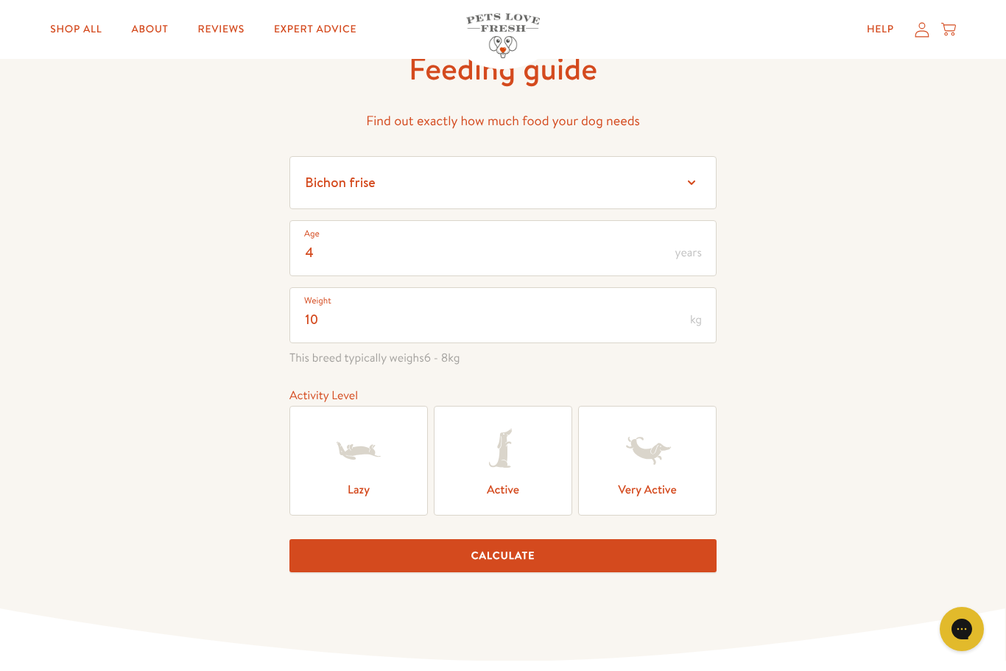
click at [0, 0] on input "Lazy" at bounding box center [0, 0] width 0 height 0
click at [490, 565] on button "Calculate" at bounding box center [502, 555] width 427 height 33
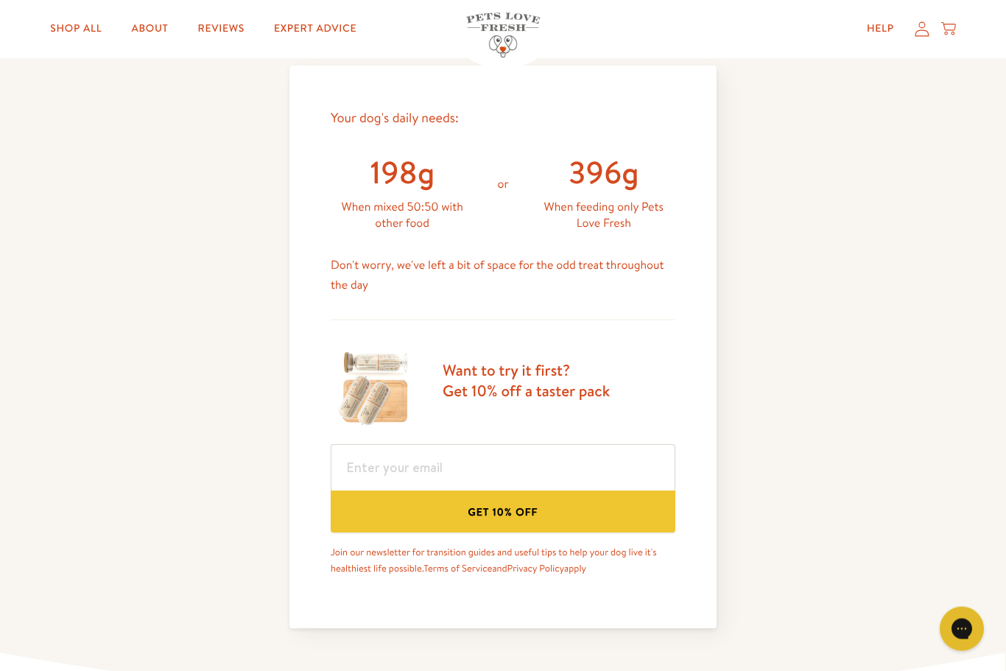
scroll to position [631, 0]
